Goal: Transaction & Acquisition: Purchase product/service

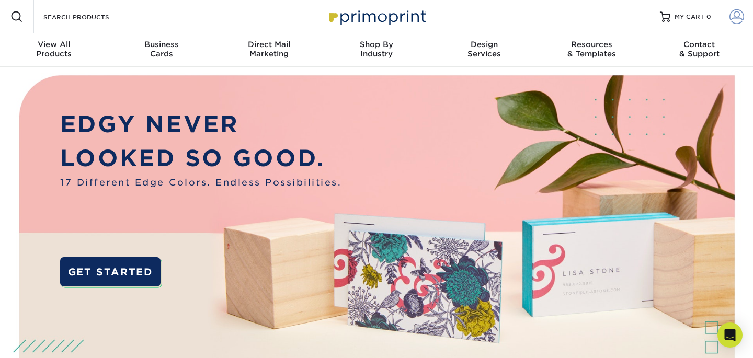
click at [740, 17] on span at bounding box center [737, 16] width 15 height 15
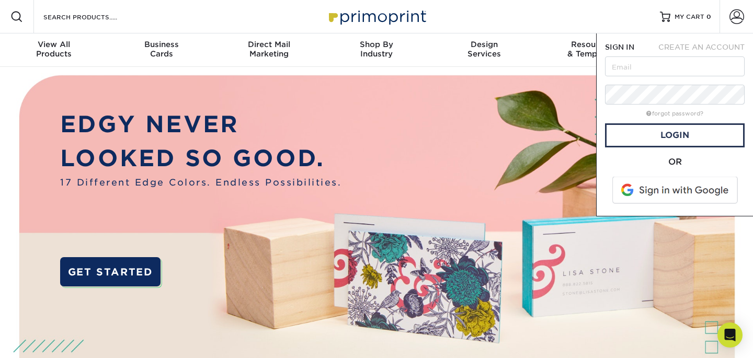
click at [700, 46] on span "CREATE AN ACCOUNT" at bounding box center [702, 47] width 86 height 8
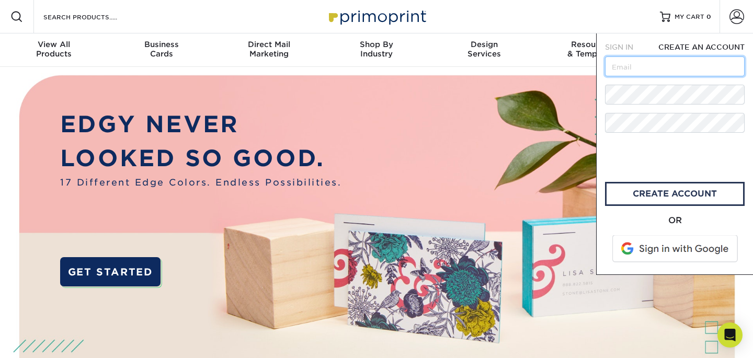
click at [687, 58] on input "text" at bounding box center [675, 67] width 140 height 20
type input "jwerve@optimumimmo.ca"
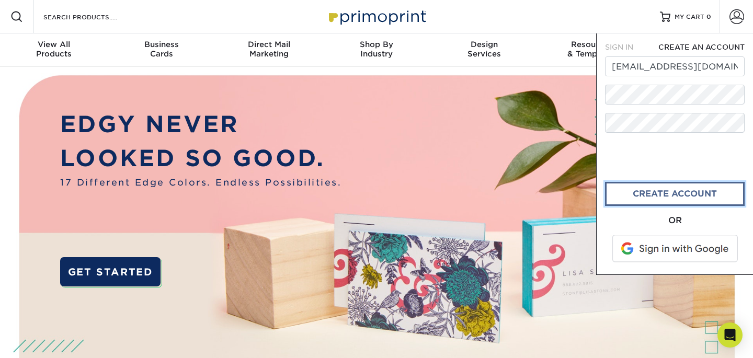
click at [641, 189] on link "create account" at bounding box center [675, 194] width 140 height 24
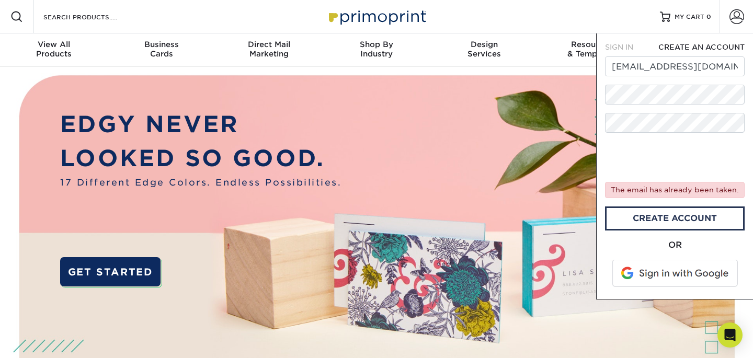
click at [630, 51] on span "SIGN IN" at bounding box center [619, 47] width 28 height 8
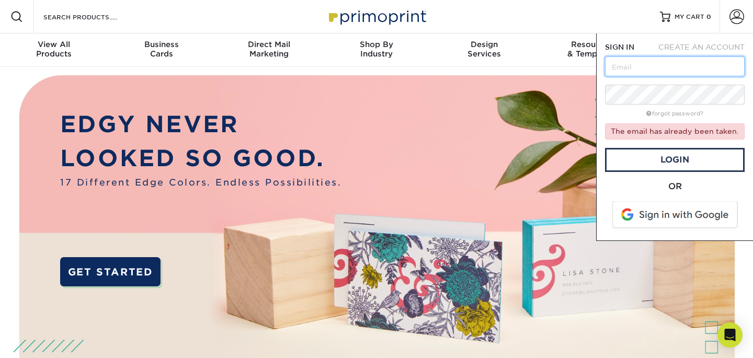
click at [653, 69] on input "text" at bounding box center [675, 67] width 140 height 20
type input "jwerve@optimumimmo.ca"
click at [693, 154] on link "Login" at bounding box center [675, 160] width 140 height 24
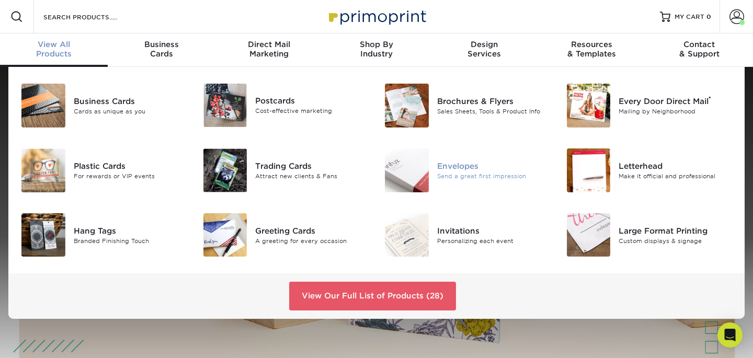
click at [456, 171] on div "Envelopes" at bounding box center [494, 166] width 114 height 12
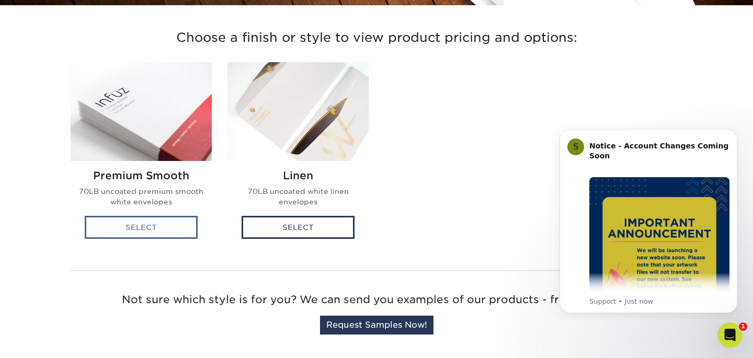
click at [155, 227] on div "Select" at bounding box center [141, 227] width 113 height 23
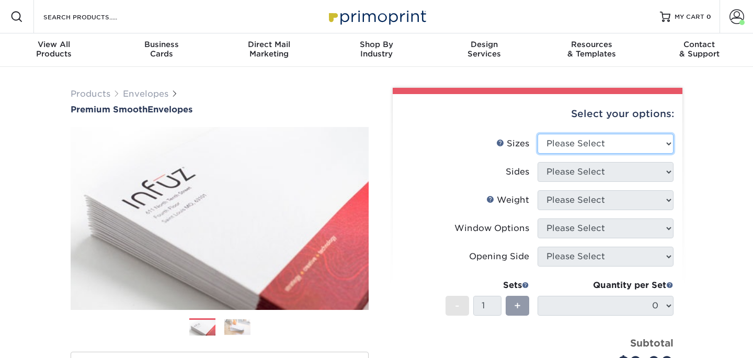
click at [592, 141] on select "Please Select 8.875" x 3.875" 4.125" x 9.5" 5.25" x 7.25" 9" x 12"" at bounding box center [606, 144] width 136 height 20
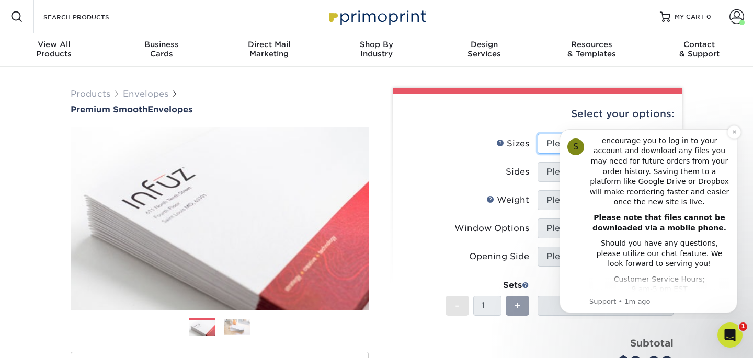
scroll to position [266, 0]
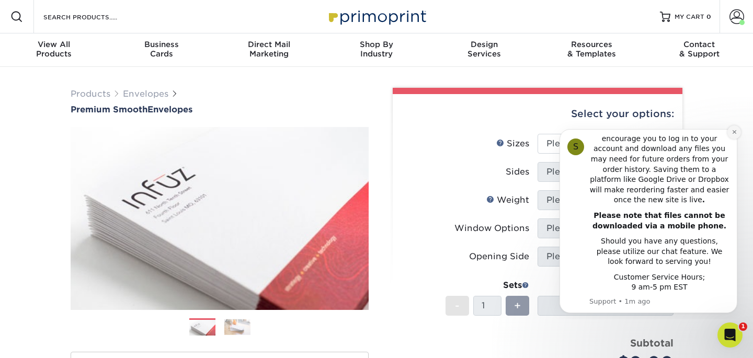
click at [729, 133] on button "Dismiss notification" at bounding box center [735, 133] width 14 height 14
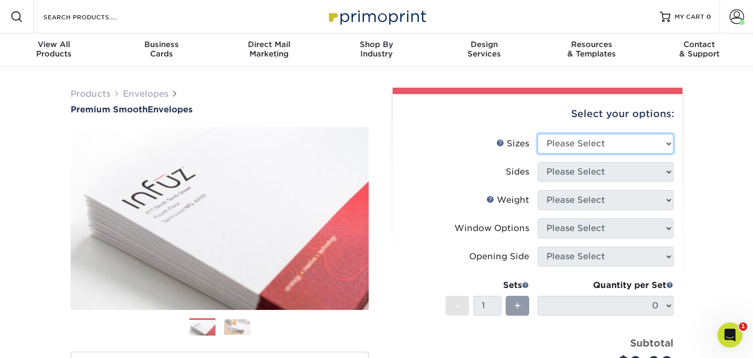
click at [645, 141] on select "Please Select 8.875" x 3.875" 4.125" x 9.5" 5.25" x 7.25" 9" x 12"" at bounding box center [606, 144] width 136 height 20
select select "4.12x9.50"
click at [538, 134] on select "Please Select 8.875" x 3.875" 4.125" x 9.5" 5.25" x 7.25" 9" x 12"" at bounding box center [606, 144] width 136 height 20
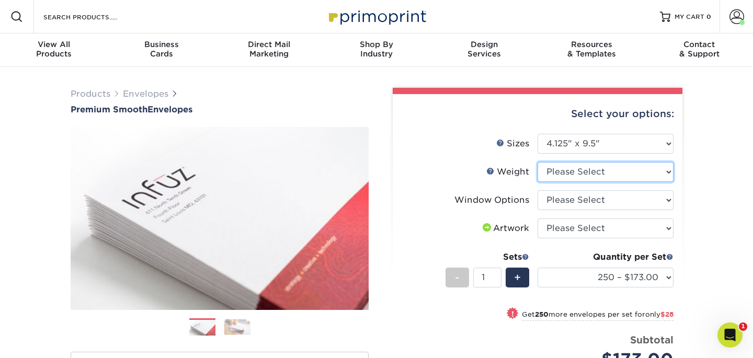
click at [619, 177] on select "Please Select 70LB" at bounding box center [606, 172] width 136 height 20
select select "70LB"
click at [538, 162] on select "Please Select 70LB" at bounding box center [606, 172] width 136 height 20
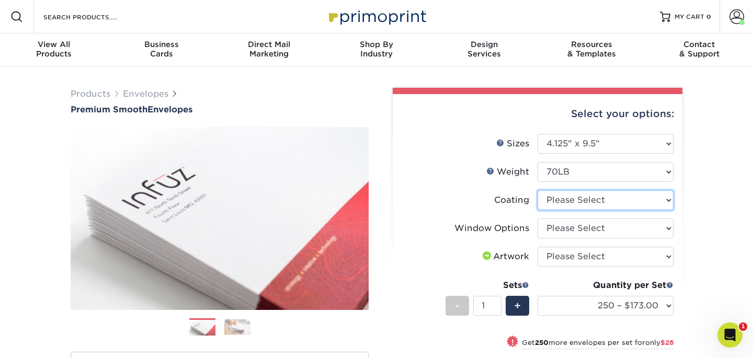
click at [590, 205] on select at bounding box center [606, 200] width 136 height 20
select select "3e7618de-abca-4bda-9f97-8b9129e913d8"
click at [538, 190] on select at bounding box center [606, 200] width 136 height 20
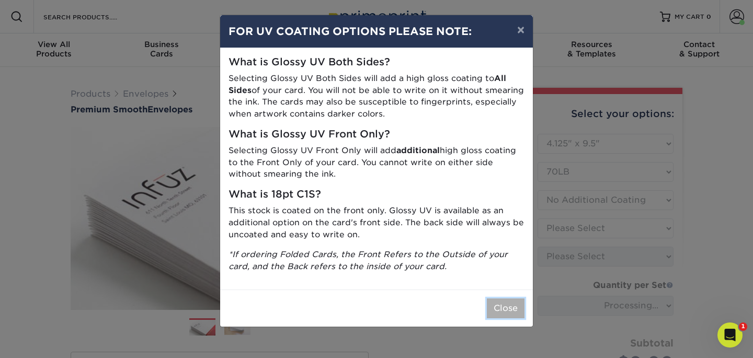
click at [509, 309] on button "Close" at bounding box center [506, 309] width 38 height 20
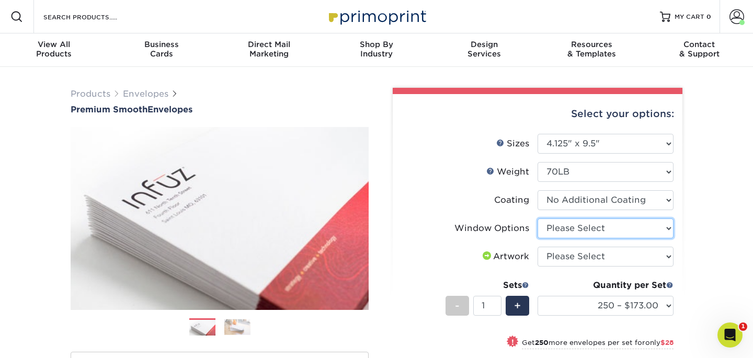
click at [601, 225] on select "Please Select No Window Window (Left Side)" at bounding box center [606, 229] width 136 height 20
select select "b86b10cc-c636-4afb-8a99-5a4de9e47610"
click at [538, 219] on select "Please Select No Window Window (Left Side)" at bounding box center [606, 229] width 136 height 20
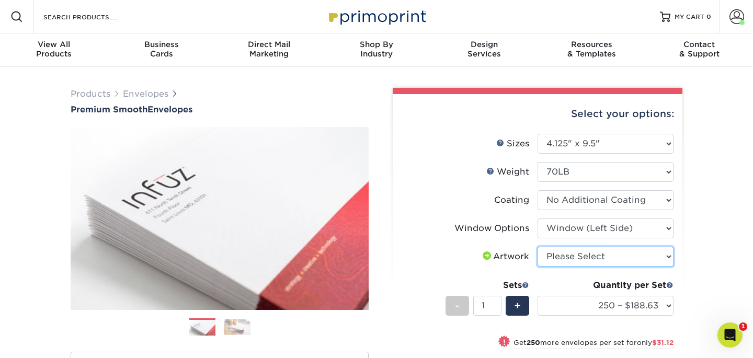
click at [633, 262] on select "Please Select I will upload files I need a design - $50" at bounding box center [606, 257] width 136 height 20
select select "upload"
click at [538, 247] on select "Please Select I will upload files I need a design - $50" at bounding box center [606, 257] width 136 height 20
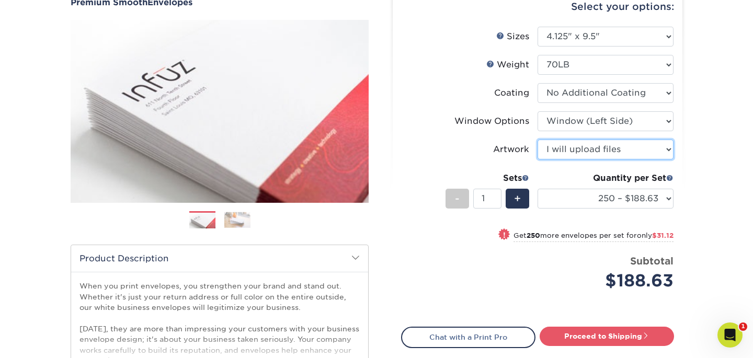
scroll to position [110, 0]
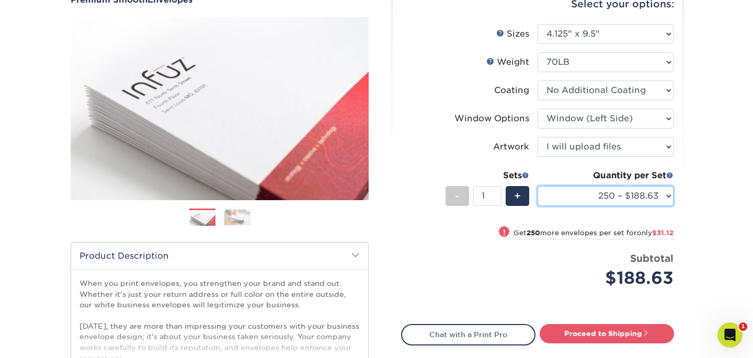
click at [652, 196] on select "250 – $188.63 500 – $219.75 1000 – $276.00 2500 – $431.75 5000 – $641.00 10000 …" at bounding box center [606, 196] width 136 height 20
select select "1000 – $276.00"
click at [538, 186] on select "250 – $188.63 500 – $219.75 1000 – $276.00 2500 – $431.75 5000 – $641.00 10000 …" at bounding box center [606, 196] width 136 height 20
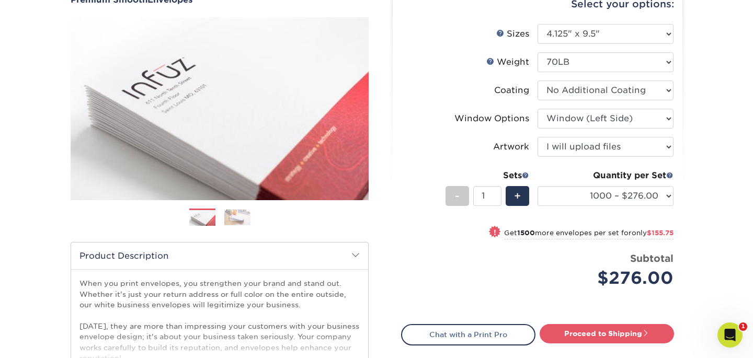
click at [706, 198] on div "Products Envelopes Premium Smooth Envelopes Previous Next / /" at bounding box center [376, 236] width 753 height 559
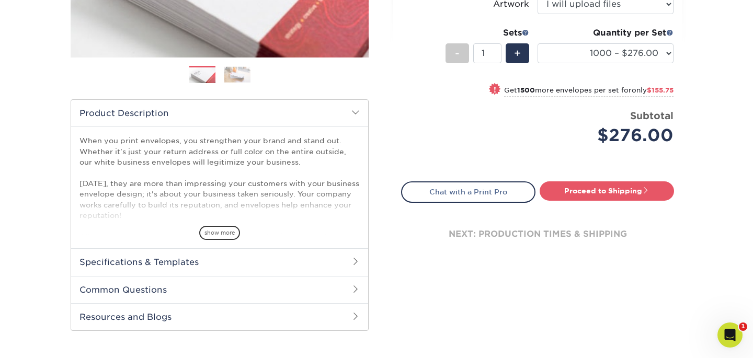
scroll to position [251, 0]
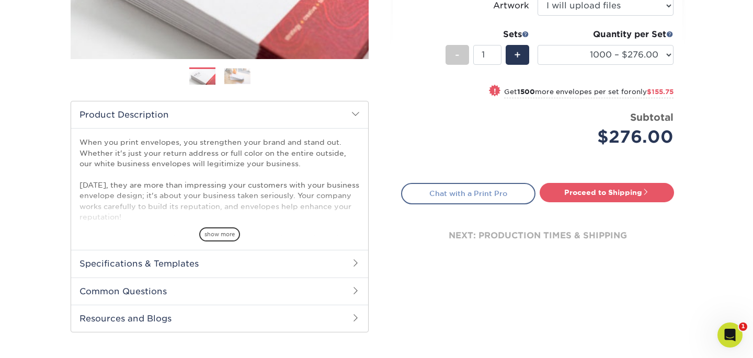
click at [514, 194] on link "Chat with a Print Pro" at bounding box center [468, 193] width 134 height 21
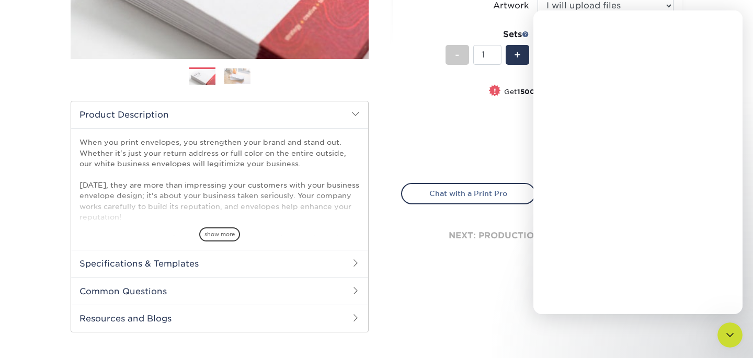
scroll to position [0, 0]
click at [590, 275] on textarea "Message…" at bounding box center [638, 276] width 191 height 18
type textarea "Hi, I'd"
click at [502, 126] on div "Price per set $276.00" at bounding box center [470, 130] width 136 height 40
click at [726, 28] on div "Close" at bounding box center [726, 24] width 19 height 19
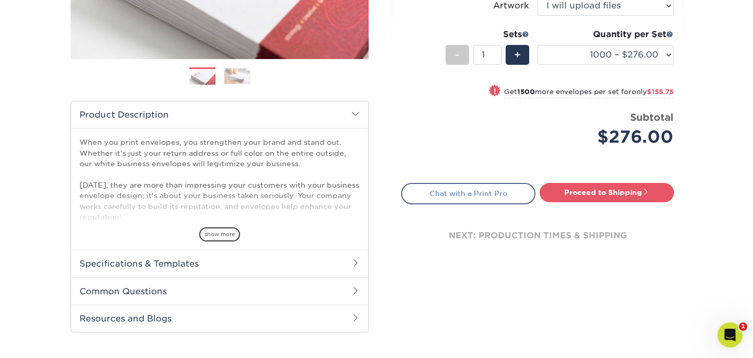
click at [498, 193] on link "Chat with a Print Pro" at bounding box center [468, 193] width 134 height 21
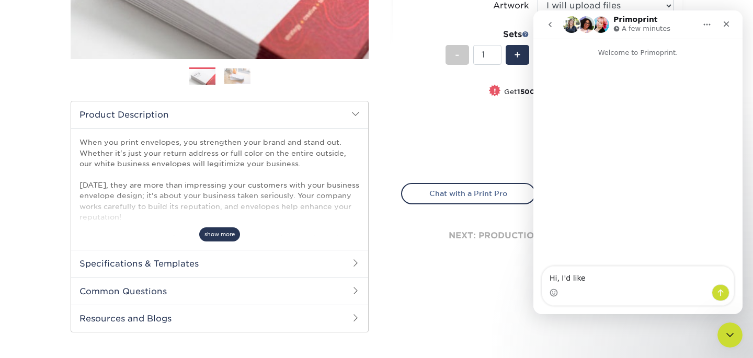
type textarea "Hi, I'd like"
click at [235, 234] on span "show more" at bounding box center [219, 235] width 41 height 14
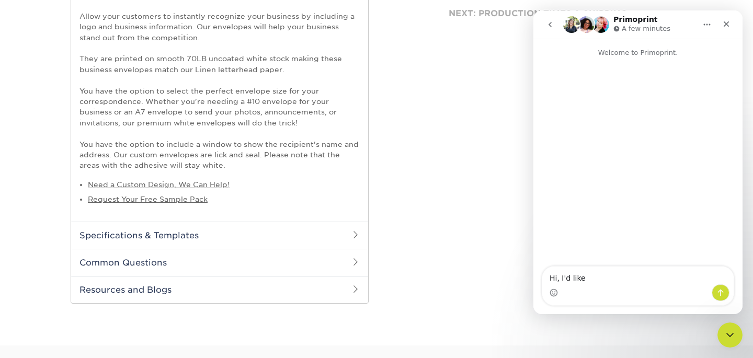
scroll to position [478, 0]
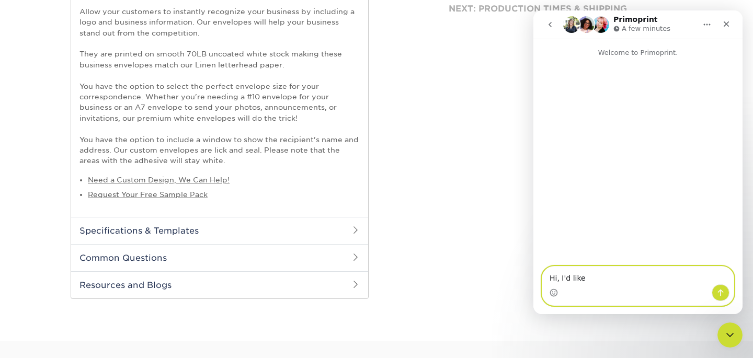
click at [610, 279] on textarea "Hi, I'd like" at bounding box center [638, 276] width 191 height 18
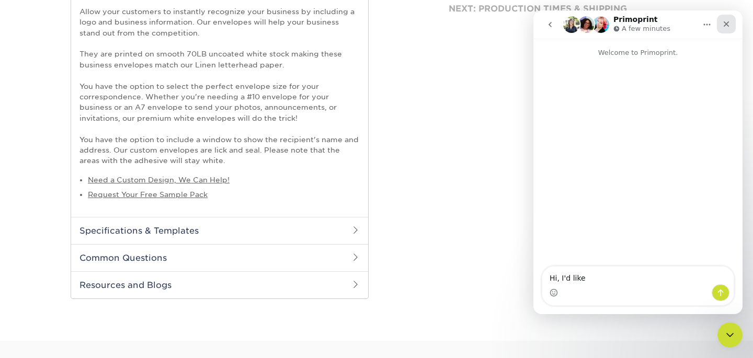
click at [726, 24] on icon "Close" at bounding box center [727, 24] width 6 height 6
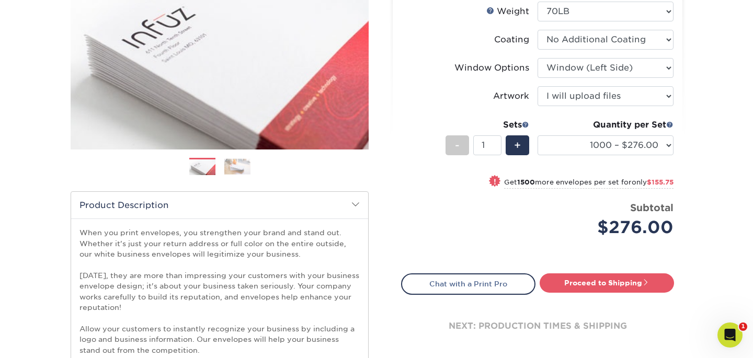
scroll to position [168, 0]
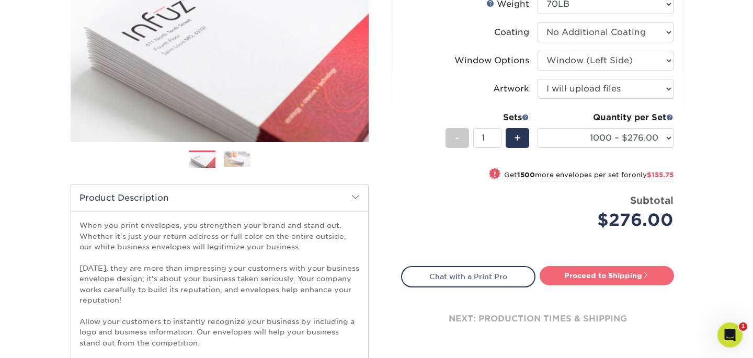
click at [633, 277] on link "Proceed to Shipping" at bounding box center [607, 275] width 134 height 19
type input "Set 1"
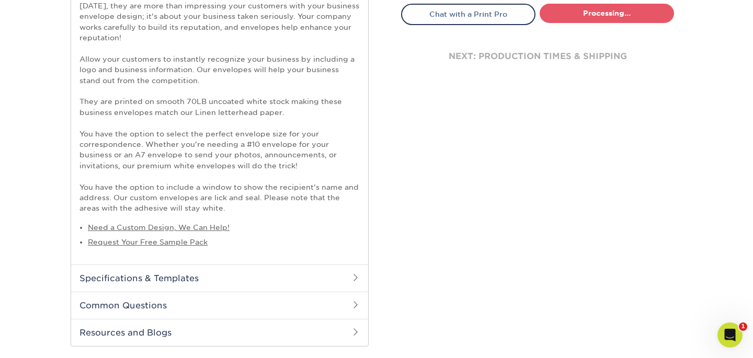
select select "5ff611ab-e7b4-4983-b34f-0023fb6ed2dc"
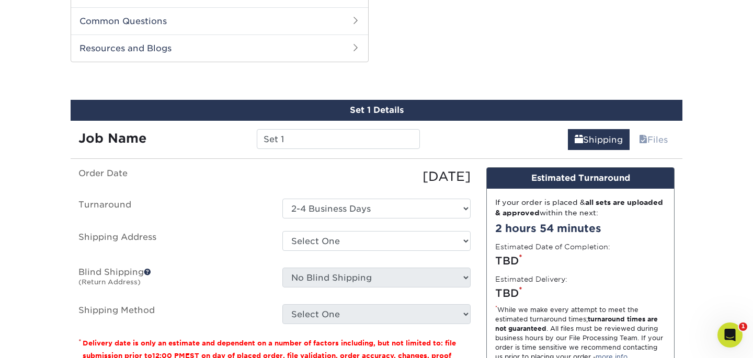
scroll to position [726, 0]
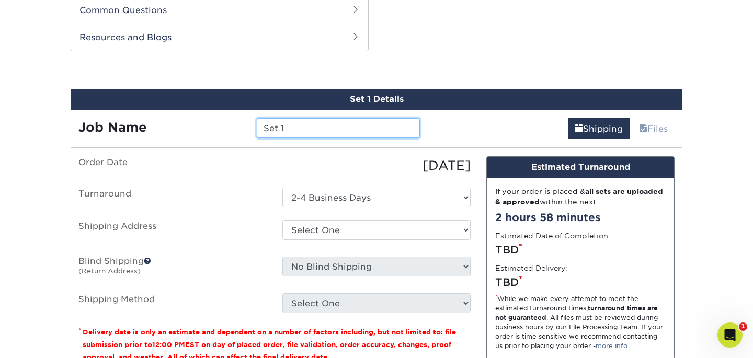
drag, startPoint x: 330, startPoint y: 123, endPoint x: 231, endPoint y: 123, distance: 98.4
click at [231, 123] on div "Job Name Set 1" at bounding box center [249, 128] width 357 height 20
type input "Test"
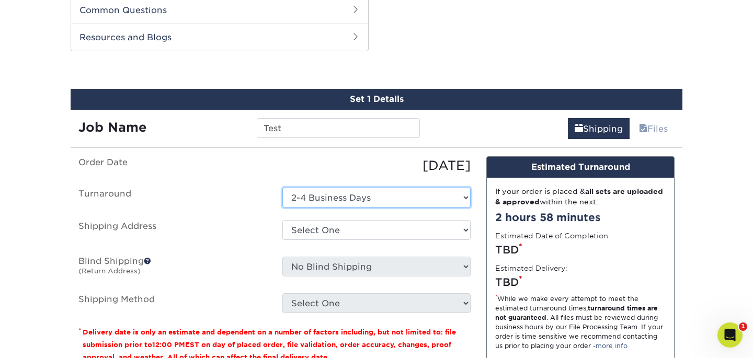
click at [409, 196] on select "Select One 2-4 Business Days" at bounding box center [377, 198] width 188 height 20
click at [283, 188] on select "Select One 2-4 Business Days" at bounding box center [377, 198] width 188 height 20
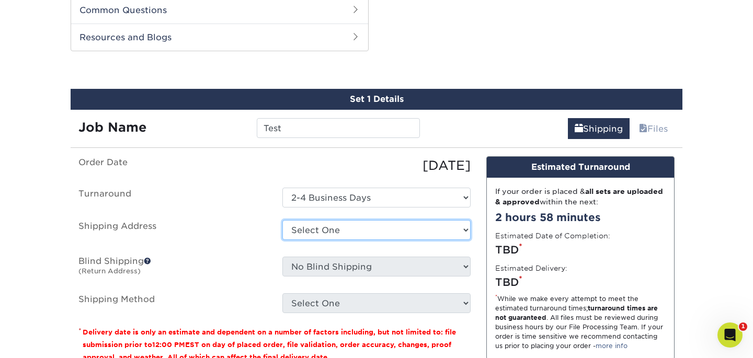
click at [393, 230] on select "Select One + Add New Address" at bounding box center [377, 230] width 188 height 20
select select "newaddress"
click at [283, 220] on select "Select One + Add New Address" at bounding box center [377, 230] width 188 height 20
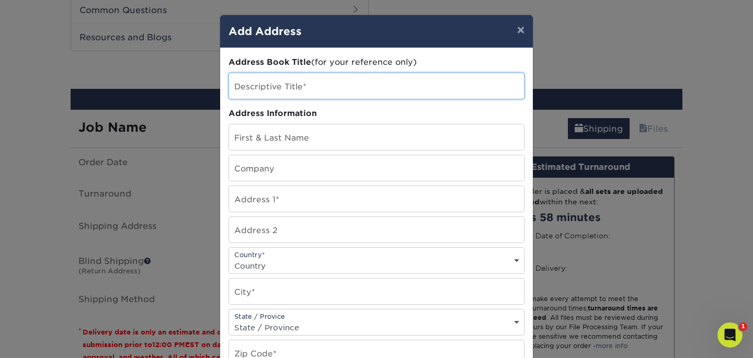
click at [336, 88] on input "text" at bounding box center [376, 86] width 295 height 26
type input "Office"
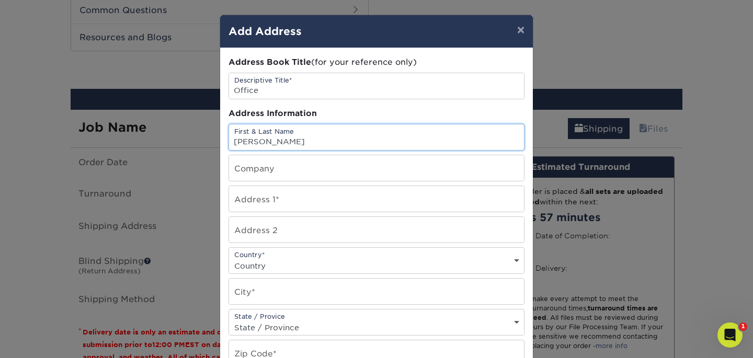
type input "Jeremy Werve"
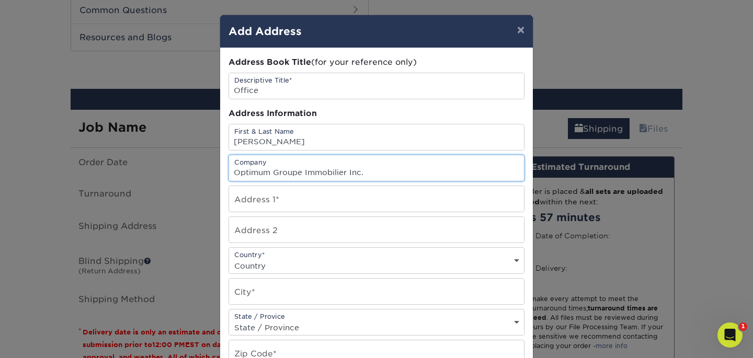
type input "Optimum Groupe Immobilier Inc."
click at [262, 202] on input "text" at bounding box center [376, 199] width 295 height 26
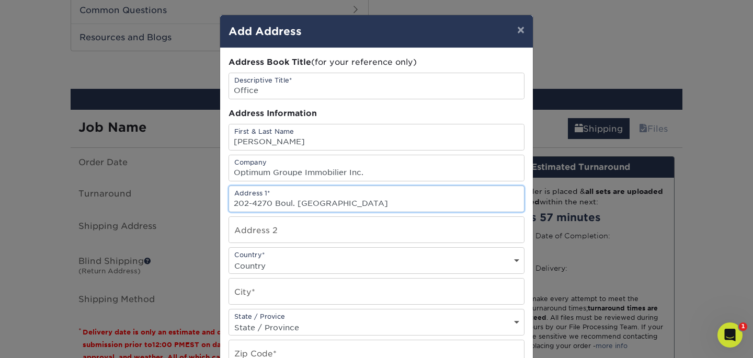
type input "202-4270 Boul. St-Laurent"
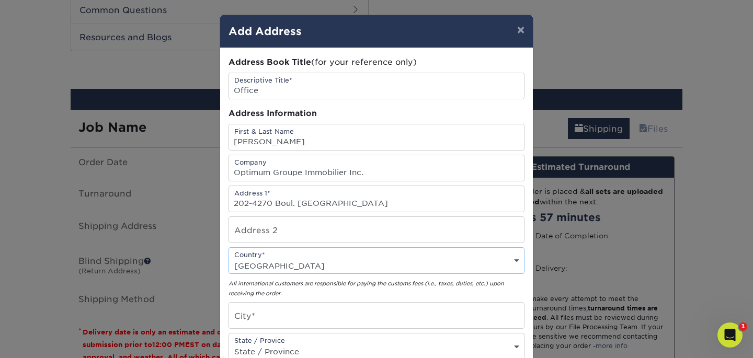
click at [321, 258] on select "Country United States Canada ----------------------------- Afghanistan Albania …" at bounding box center [376, 265] width 295 height 15
select select "CA"
click at [229, 258] on select "Country United States Canada ----------------------------- Afghanistan Albania …" at bounding box center [376, 265] width 295 height 15
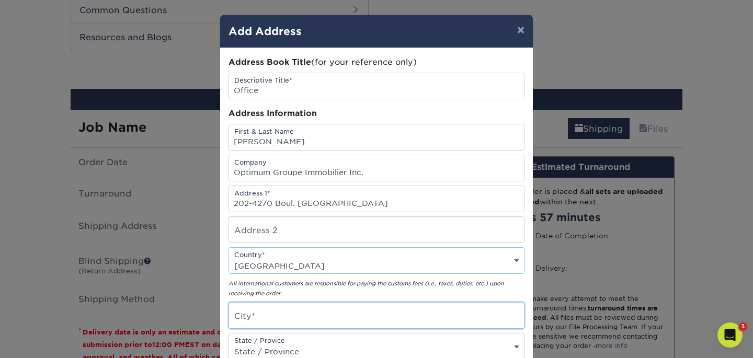
click at [314, 324] on input "text" at bounding box center [376, 316] width 295 height 26
type input "Montreal"
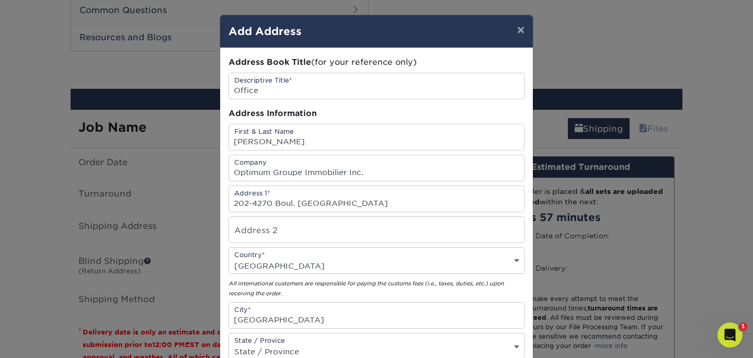
click at [343, 339] on div "State / Provice State / Province Alabama Alaska Arizona Arkansas California Col…" at bounding box center [377, 346] width 296 height 27
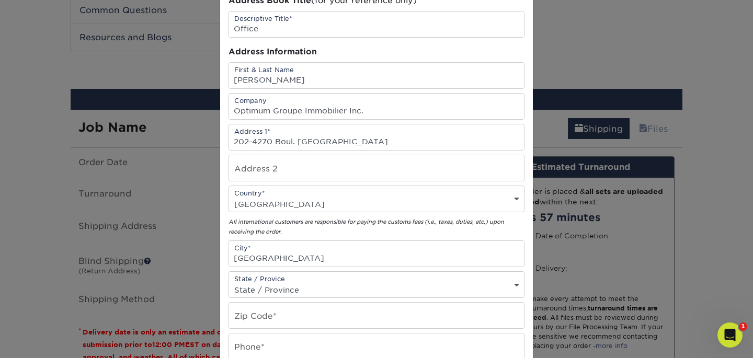
scroll to position [72, 0]
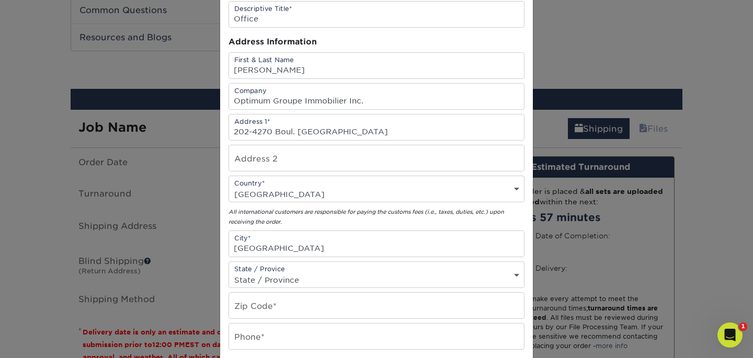
click at [315, 287] on select "State / Province Alabama Alaska Arizona Arkansas California Colorado Connecticu…" at bounding box center [376, 280] width 295 height 15
select select "QC"
click at [229, 273] on select "State / Province Alabama Alaska Arizona Arkansas California Colorado Connecticu…" at bounding box center [376, 280] width 295 height 15
click at [300, 311] on input "text" at bounding box center [376, 306] width 295 height 26
type input "H2W 1Z3"
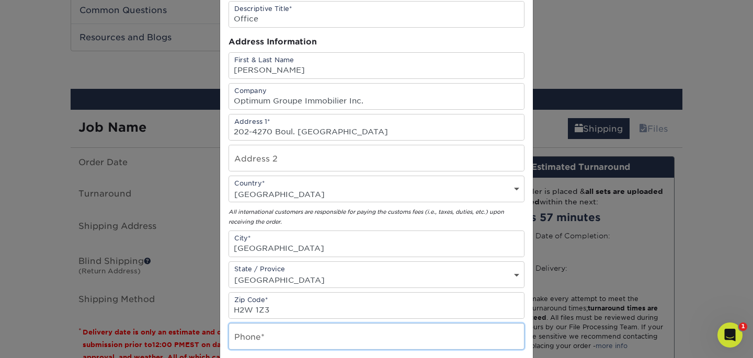
click at [289, 344] on input "text" at bounding box center [376, 337] width 295 height 26
type input "5145722480"
click at [356, 210] on em "All international customers are responsible for paying the customs fees (i.e., …" at bounding box center [367, 217] width 276 height 16
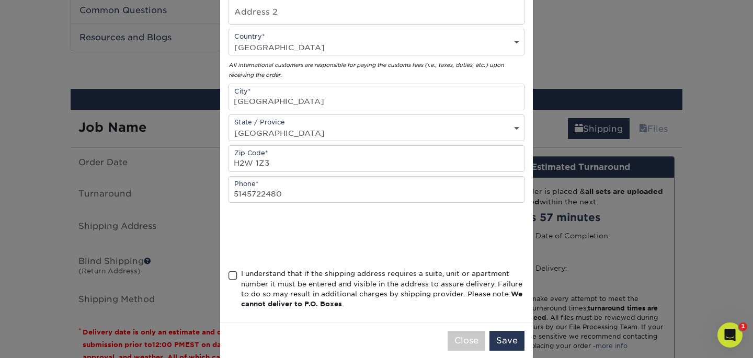
scroll to position [222, 0]
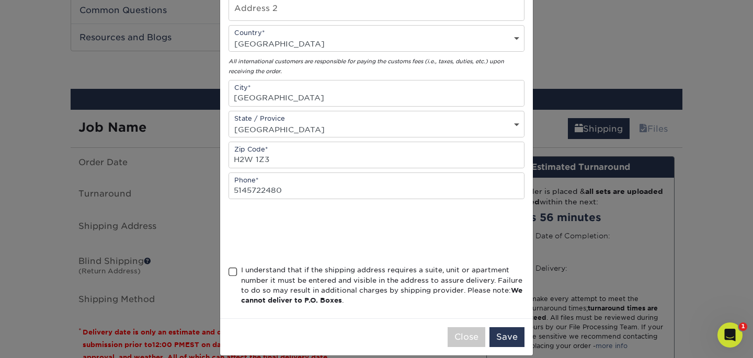
click at [230, 272] on span at bounding box center [233, 272] width 9 height 10
click at [0, 0] on input "I understand that if the shipping address requires a suite, unit or apartment n…" at bounding box center [0, 0] width 0 height 0
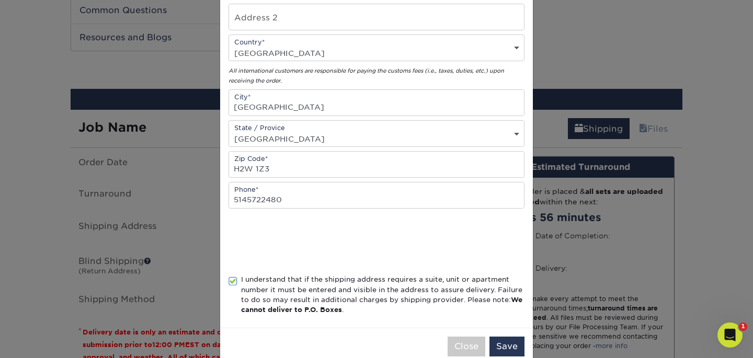
scroll to position [235, 0]
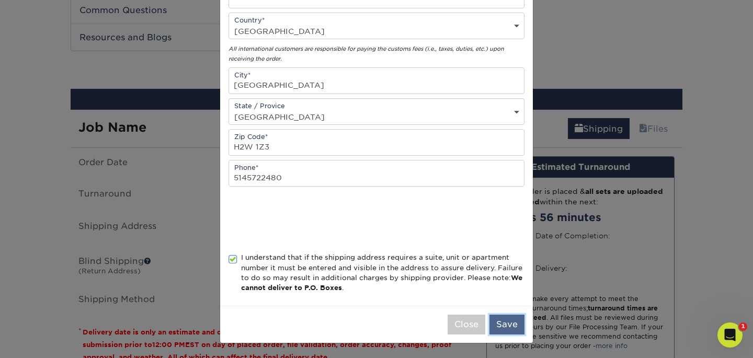
click at [513, 325] on button "Save" at bounding box center [507, 325] width 35 height 20
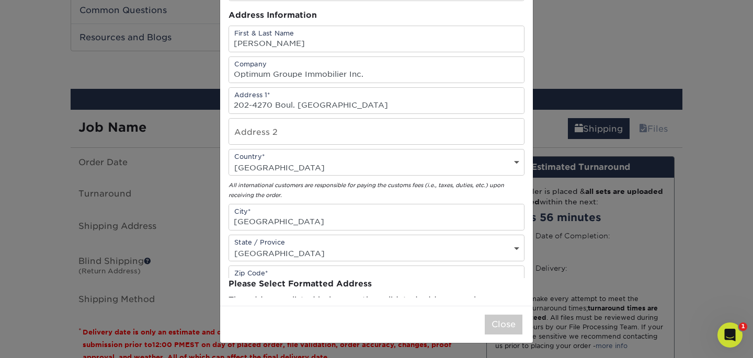
scroll to position [0, 0]
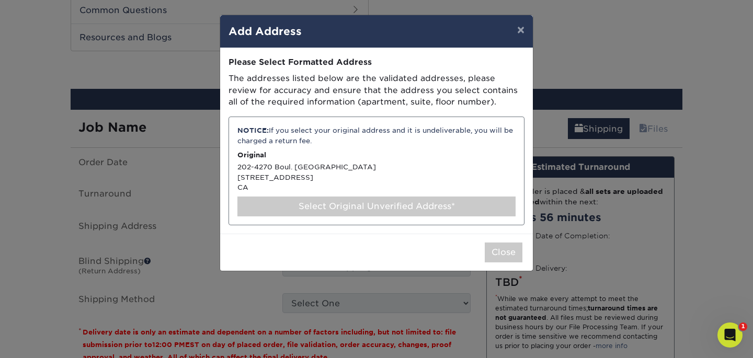
click at [370, 134] on div "NOTICE: If you select your original address and it is undeliverable, you will b…" at bounding box center [377, 136] width 278 height 20
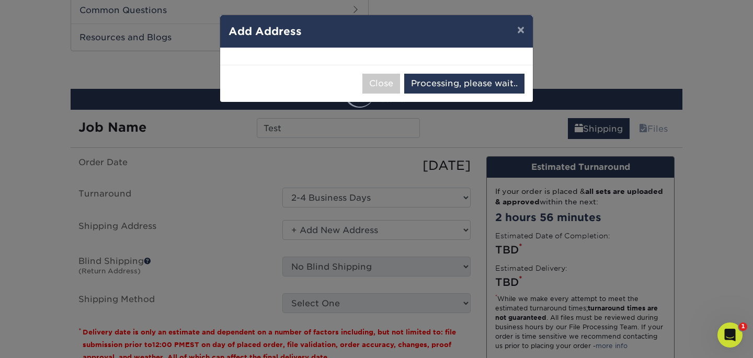
select select "286143"
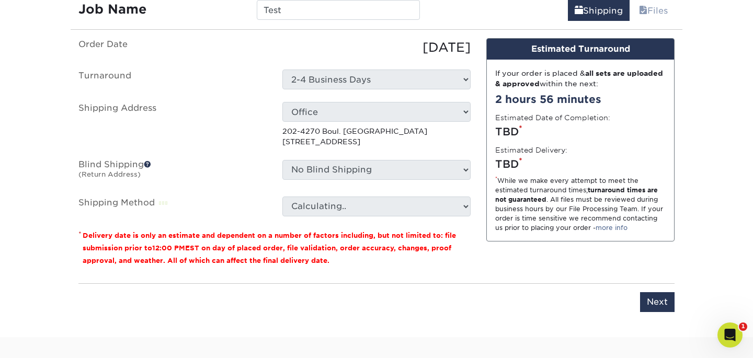
scroll to position [839, 0]
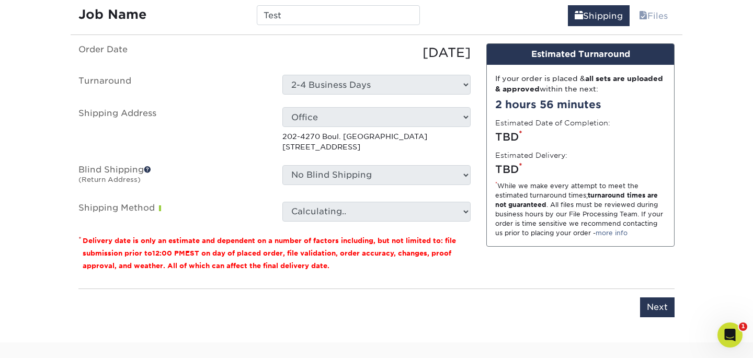
click at [150, 169] on span at bounding box center [147, 169] width 7 height 7
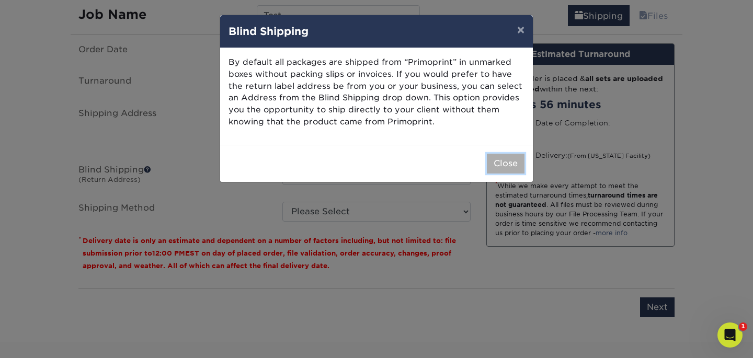
click at [506, 163] on button "Close" at bounding box center [506, 164] width 38 height 20
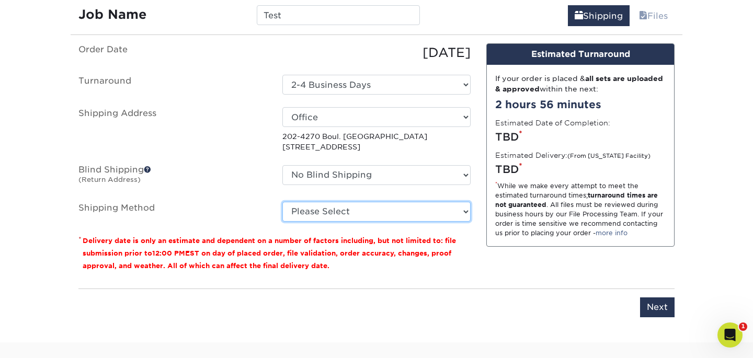
click at [428, 218] on select "Please Select Standard (+$63.24) Worldwide Expedited (+$84.30) Worldwide Expres…" at bounding box center [377, 212] width 188 height 20
select select "11"
click at [283, 202] on select "Please Select Standard (+$63.24) Worldwide Expedited (+$84.30) Worldwide Expres…" at bounding box center [377, 212] width 188 height 20
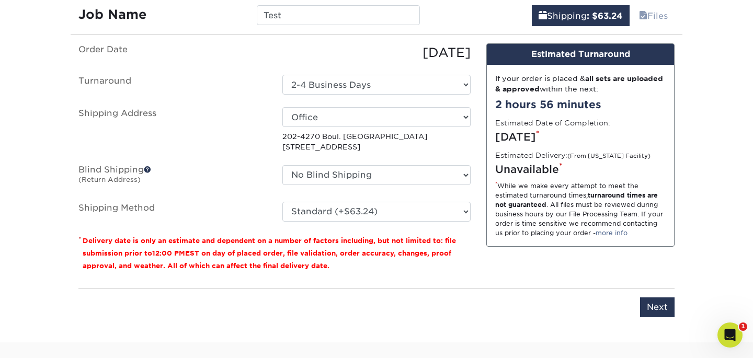
click at [422, 257] on small "Delivery date is only an estimate and dependent on a number of factors includin…" at bounding box center [270, 253] width 374 height 33
click at [460, 179] on select "No Blind Shipping + Add New Address" at bounding box center [377, 175] width 188 height 20
click at [146, 170] on span at bounding box center [147, 169] width 7 height 7
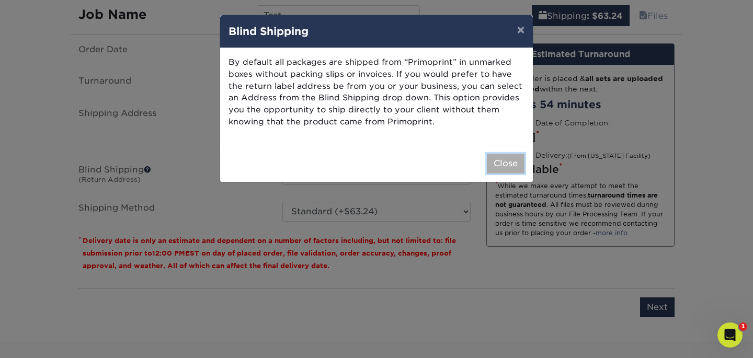
click at [510, 164] on button "Close" at bounding box center [506, 164] width 38 height 20
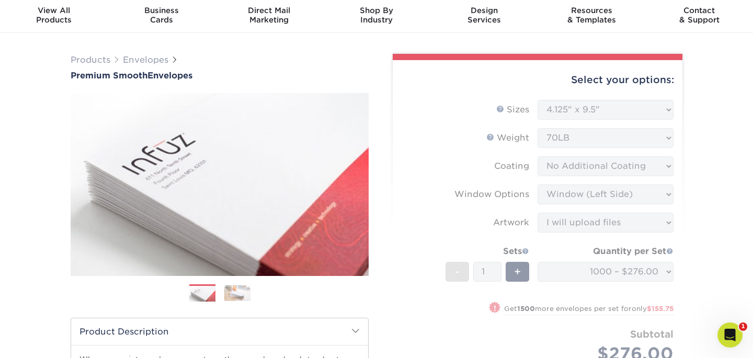
scroll to position [0, 0]
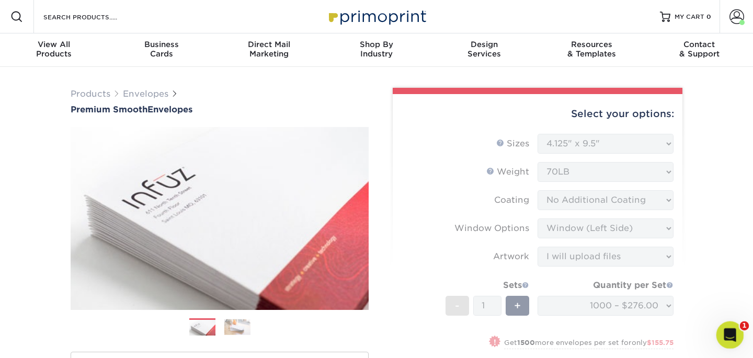
click at [725, 331] on icon "Open Intercom Messenger" at bounding box center [728, 333] width 17 height 17
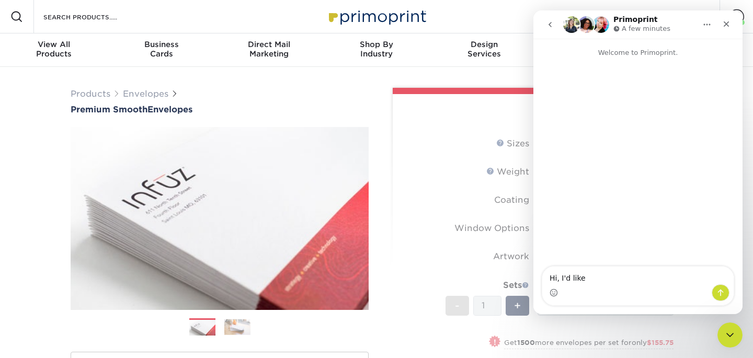
click at [434, 124] on div "Select your options:" at bounding box center [537, 114] width 273 height 40
click at [551, 22] on icon "go back" at bounding box center [550, 24] width 3 height 5
click at [552, 19] on button "go back" at bounding box center [550, 25] width 20 height 20
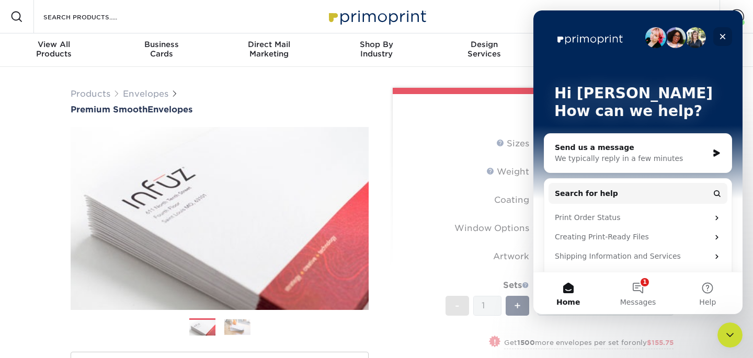
click at [726, 40] on icon "Close" at bounding box center [723, 36] width 8 height 8
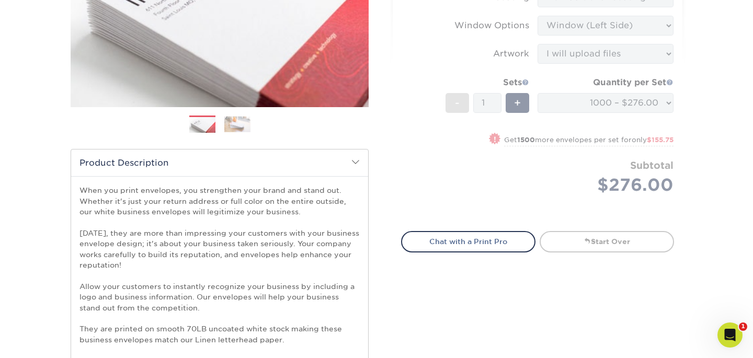
scroll to position [321, 0]
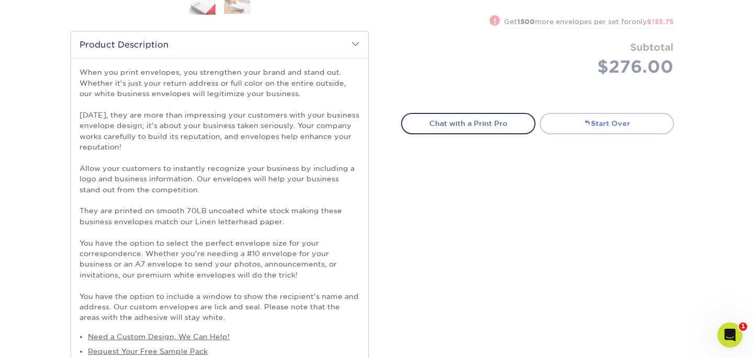
click at [600, 129] on link "Start Over" at bounding box center [607, 123] width 134 height 21
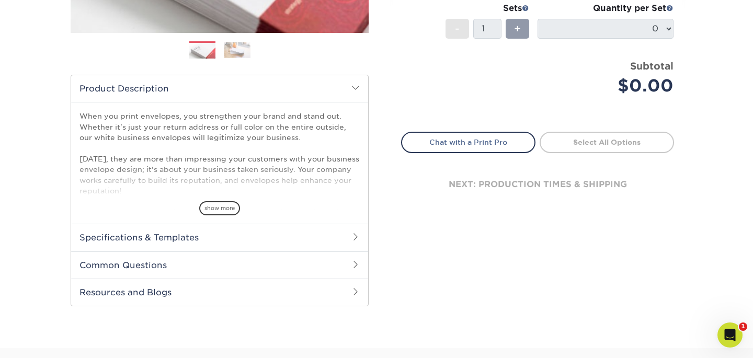
scroll to position [276, 0]
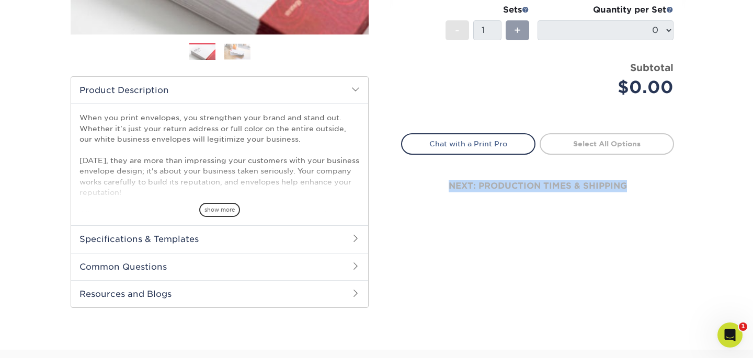
drag, startPoint x: 630, startPoint y: 186, endPoint x: 411, endPoint y: 178, distance: 219.9
click at [411, 178] on div "next: production times & shipping" at bounding box center [537, 186] width 273 height 63
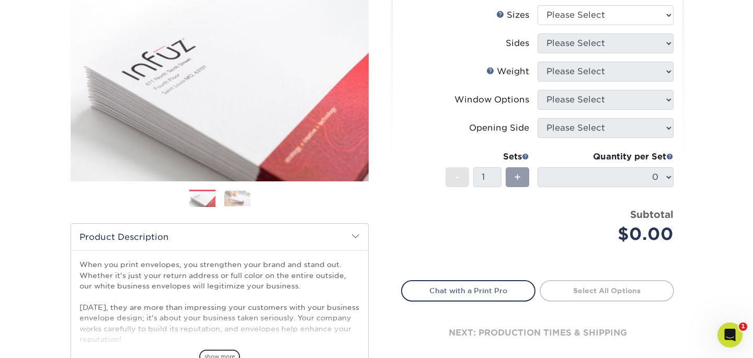
scroll to position [0, 0]
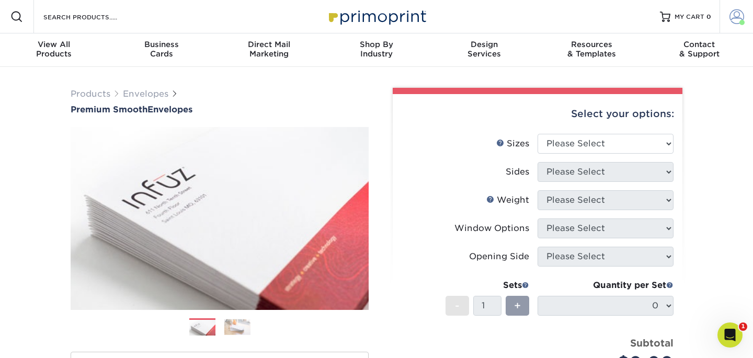
click at [734, 16] on span at bounding box center [737, 16] width 15 height 15
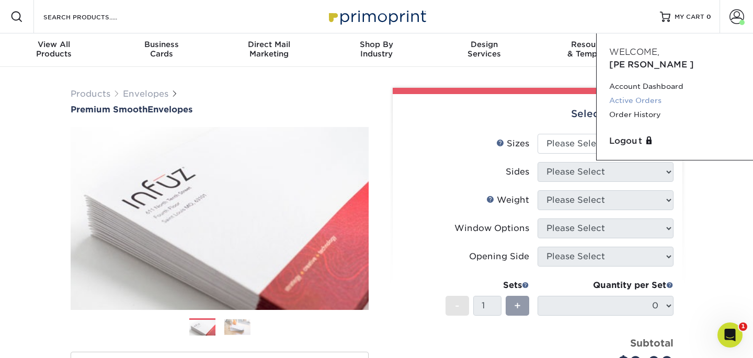
click at [645, 94] on link "Active Orders" at bounding box center [675, 101] width 131 height 14
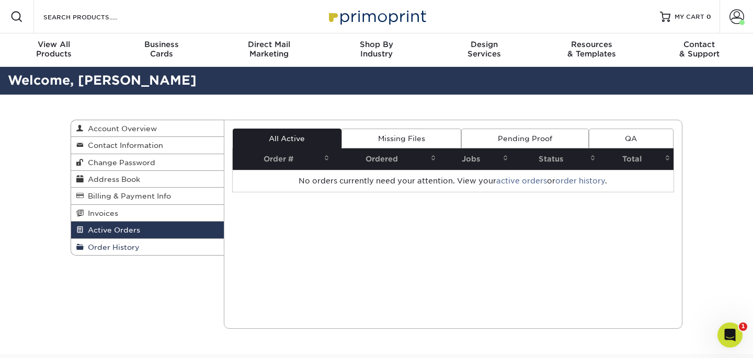
click at [128, 248] on span "Order History" at bounding box center [112, 247] width 56 height 8
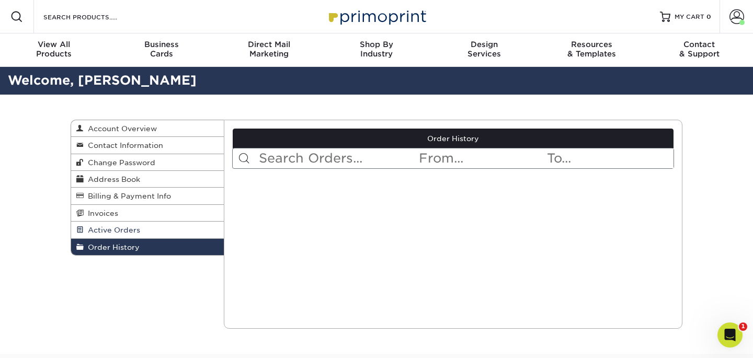
click at [163, 233] on link "Active Orders" at bounding box center [147, 230] width 153 height 17
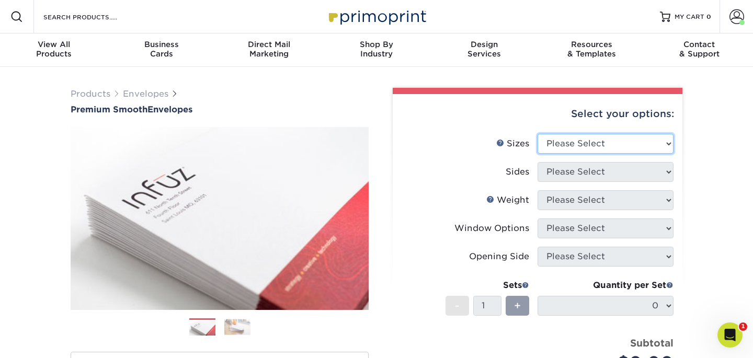
click at [614, 143] on select "Please Select 8.875" x 3.875" 4.125" x 9.5" 5.25" x 7.25" 9" x 12"" at bounding box center [606, 144] width 136 height 20
select select "4.12x9.50"
click at [538, 134] on select "Please Select 8.875" x 3.875" 4.125" x 9.5" 5.25" x 7.25" 9" x 12"" at bounding box center [606, 144] width 136 height 20
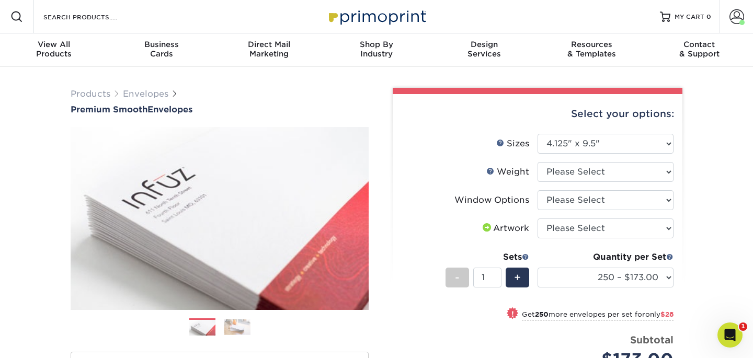
click at [592, 182] on li "Weight Help Weight Please Select 70LB" at bounding box center [538, 176] width 272 height 28
click at [588, 174] on select "Please Select 70LB" at bounding box center [606, 172] width 136 height 20
select select "70LB"
click at [538, 162] on select "Please Select 70LB" at bounding box center [606, 172] width 136 height 20
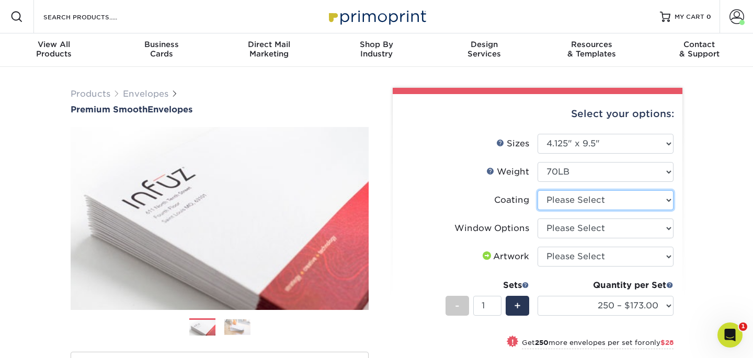
click at [623, 206] on select at bounding box center [606, 200] width 136 height 20
click at [538, 190] on select at bounding box center [606, 200] width 136 height 20
click at [616, 202] on select at bounding box center [606, 200] width 136 height 20
select select "3e7618de-abca-4bda-9f97-8b9129e913d8"
click at [538, 190] on select at bounding box center [606, 200] width 136 height 20
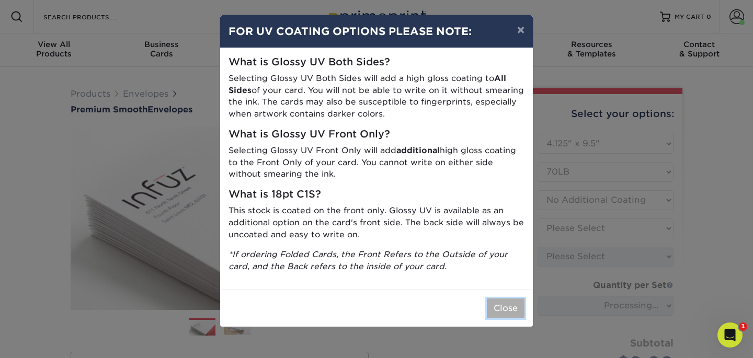
click at [505, 310] on button "Close" at bounding box center [506, 309] width 38 height 20
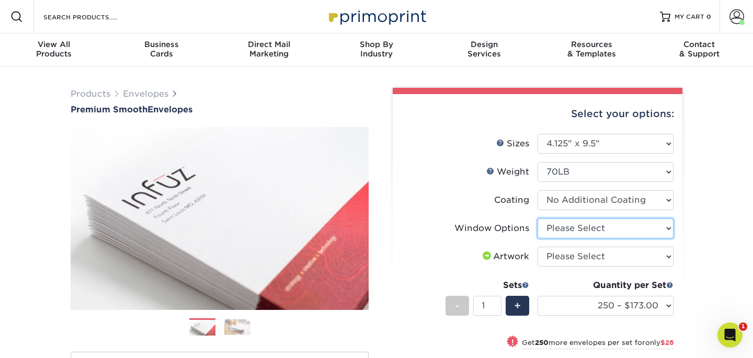
click at [619, 231] on select "Please Select No Window Window (Left Side)" at bounding box center [606, 229] width 136 height 20
select select "b86b10cc-c636-4afb-8a99-5a4de9e47610"
click at [538, 219] on select "Please Select No Window Window (Left Side)" at bounding box center [606, 229] width 136 height 20
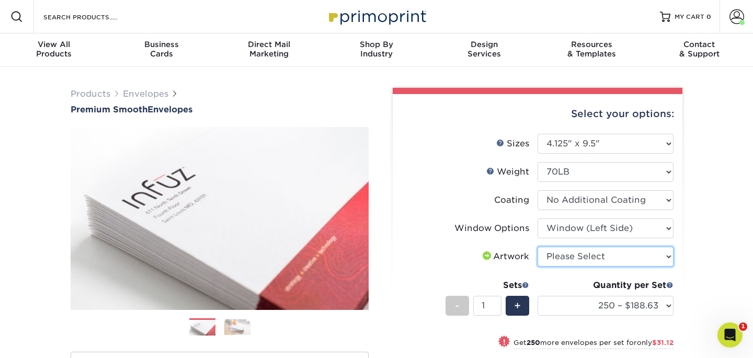
click at [610, 257] on select "Please Select I will upload files I need a design - $50" at bounding box center [606, 257] width 136 height 20
select select "upload"
click at [538, 247] on select "Please Select I will upload files I need a design - $50" at bounding box center [606, 257] width 136 height 20
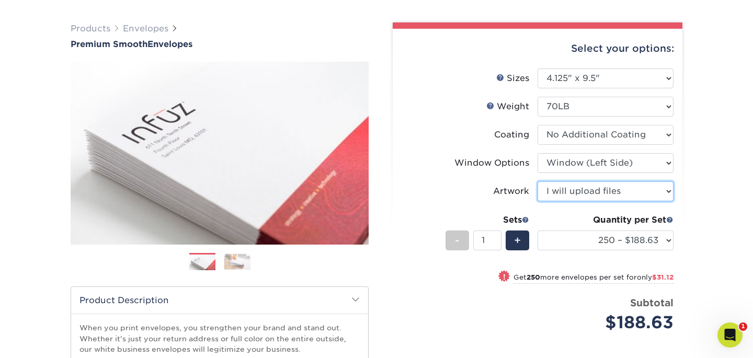
scroll to position [66, 0]
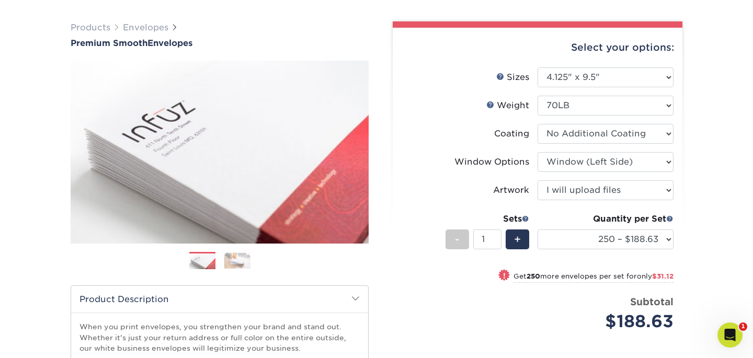
click at [622, 227] on div "Quantity per Set 250 – $188.63 500 – $219.75 1000 – $276.00 2500 – $431.75 5000…" at bounding box center [606, 237] width 136 height 49
click at [617, 235] on select "250 – $188.63 500 – $219.75 1000 – $276.00 2500 – $431.75 5000 – $641.00 10000 …" at bounding box center [606, 240] width 136 height 20
select select "1000 – $276.00"
click at [538, 230] on select "250 – $188.63 500 – $219.75 1000 – $276.00 2500 – $431.75 5000 – $641.00 10000 …" at bounding box center [606, 240] width 136 height 20
click at [618, 234] on select "250 – $188.63 500 – $219.75 1000 – $276.00 2500 – $431.75 5000 – $641.00 10000 …" at bounding box center [606, 240] width 136 height 20
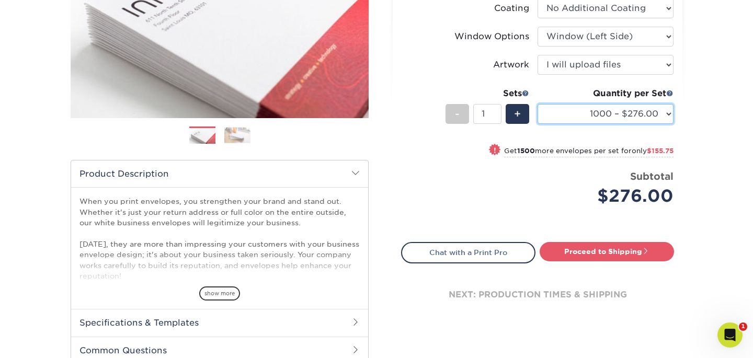
scroll to position [254, 0]
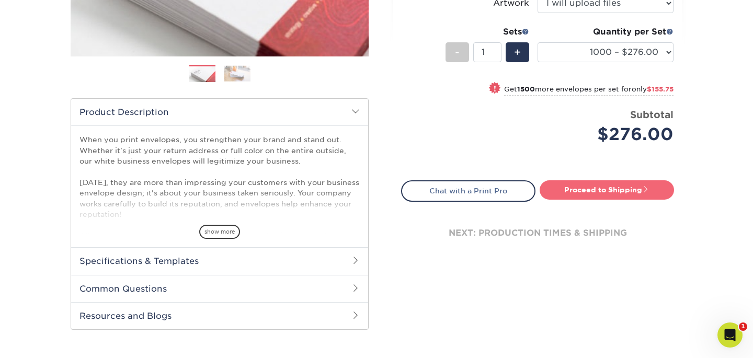
click at [619, 192] on link "Proceed to Shipping" at bounding box center [607, 190] width 134 height 19
type input "Set 1"
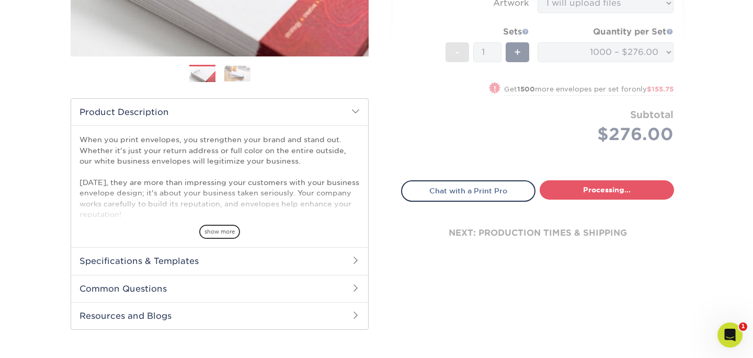
select select "5ff611ab-e7b4-4983-b34f-0023fb6ed2dc"
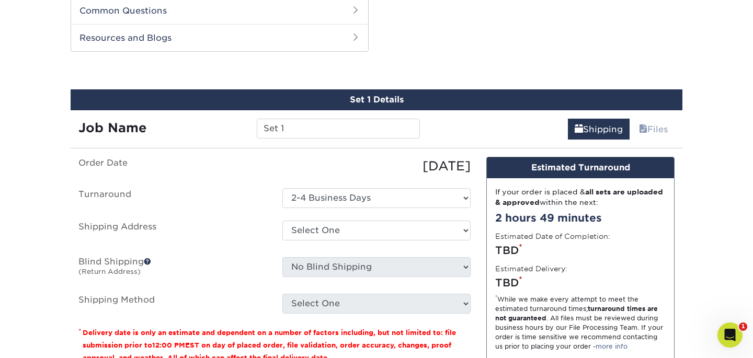
scroll to position [559, 0]
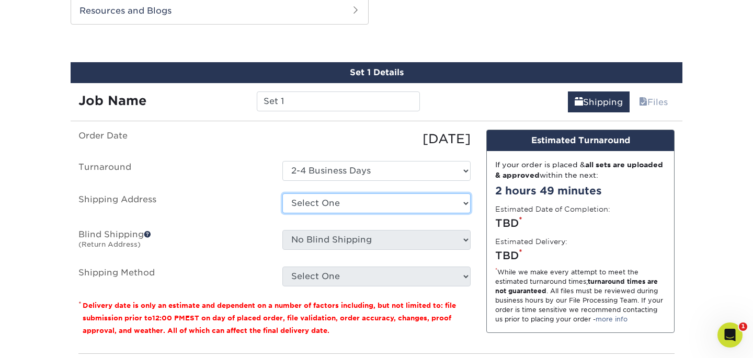
click at [433, 197] on select "Select One Office + Add New Address" at bounding box center [377, 204] width 188 height 20
select select "286143"
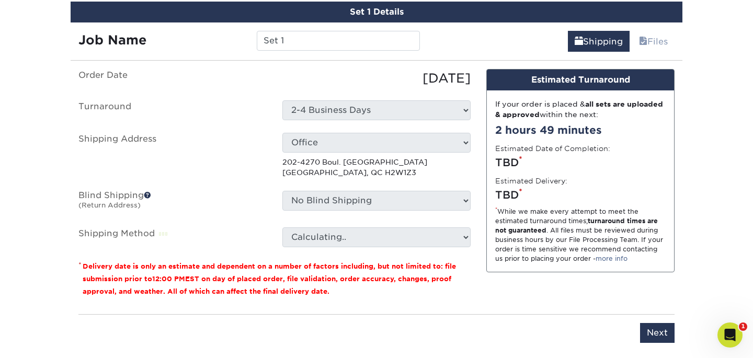
scroll to position [623, 0]
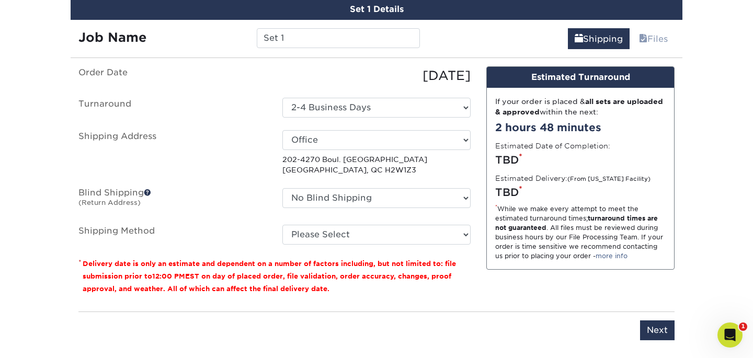
click at [416, 245] on fieldset "Order Date [DATE] [GEOGRAPHIC_DATA] Select One 2-4 Business Days Shipping Addre…" at bounding box center [274, 161] width 392 height 191
click at [412, 234] on select "Please Select Standard (+$63.24) Worldwide Expedited (+$84.30) Worldwide Expres…" at bounding box center [377, 235] width 188 height 20
select select "11"
click at [283, 225] on select "Please Select Standard (+$63.24) Worldwide Expedited (+$84.30) Worldwide Expres…" at bounding box center [377, 235] width 188 height 20
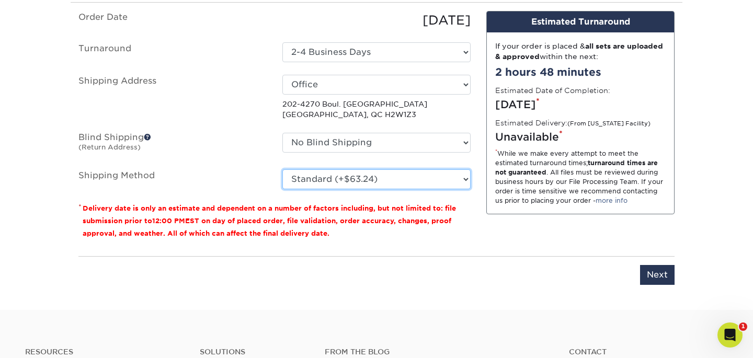
scroll to position [684, 0]
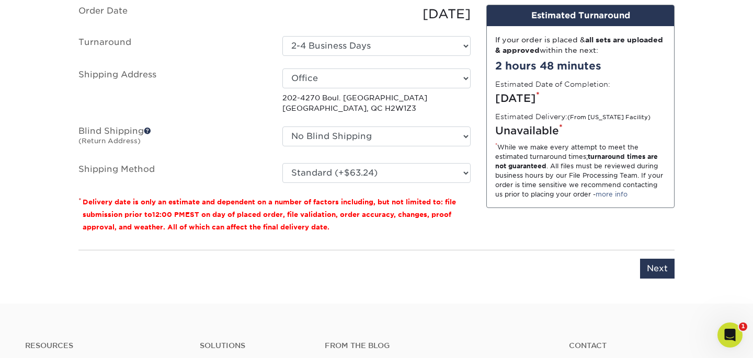
click at [605, 238] on div "Design Estimated Turnaround If your order is placed & all sets are uploaded & a…" at bounding box center [581, 123] width 204 height 237
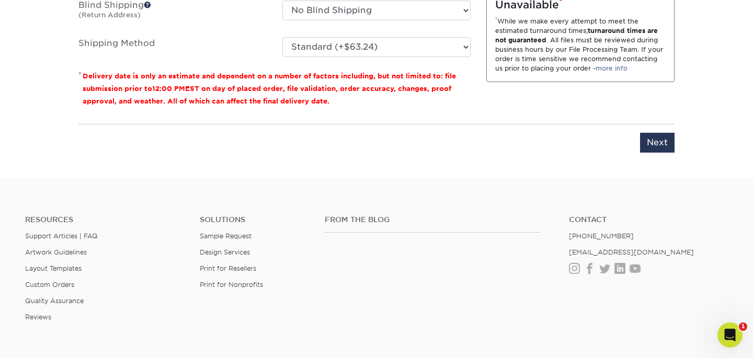
scroll to position [814, 0]
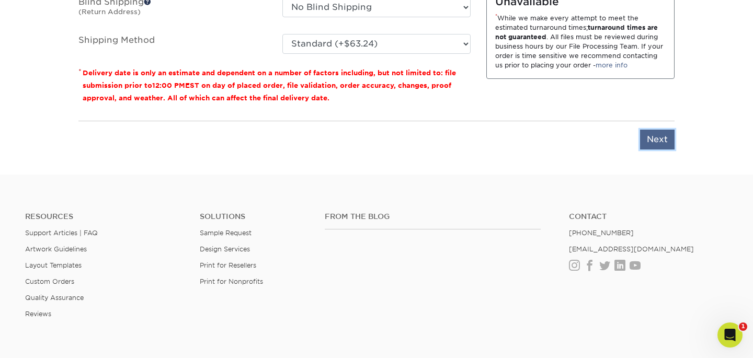
click at [656, 139] on input "Next" at bounding box center [657, 140] width 35 height 20
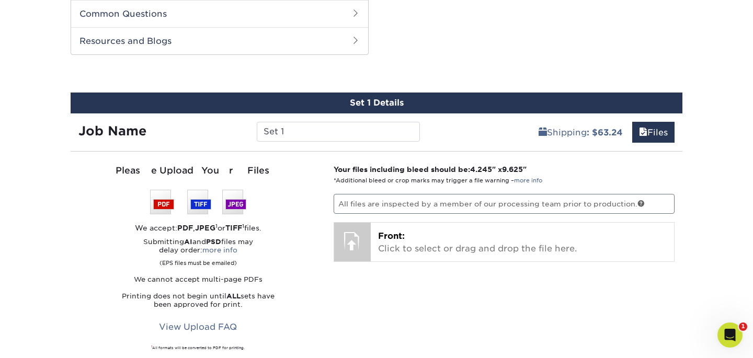
scroll to position [529, 0]
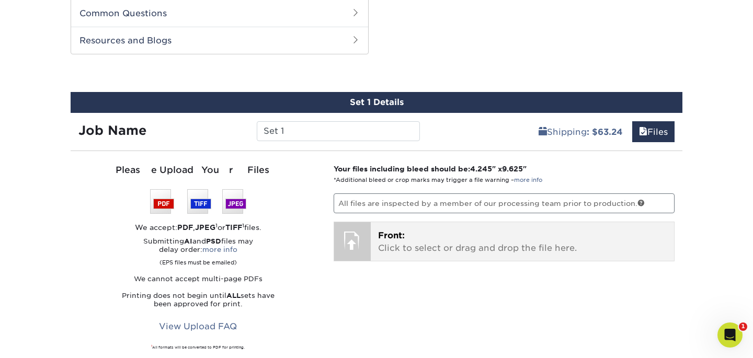
click at [468, 237] on p "Front: Click to select or drag and drop the file here." at bounding box center [522, 242] width 289 height 25
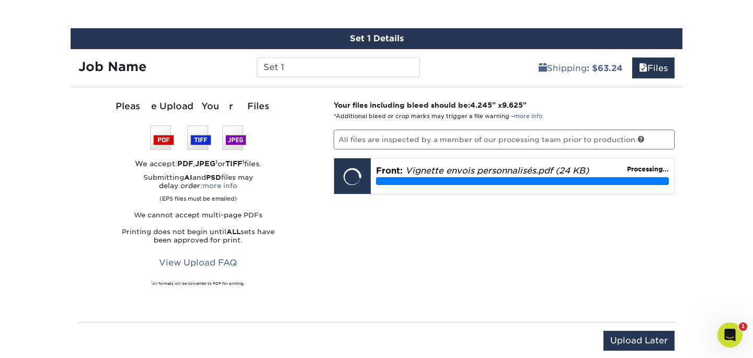
scroll to position [594, 0]
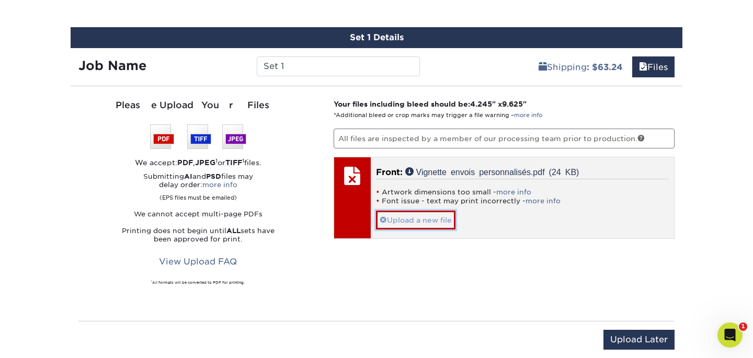
click at [401, 219] on link "Upload a new file" at bounding box center [416, 220] width 80 height 18
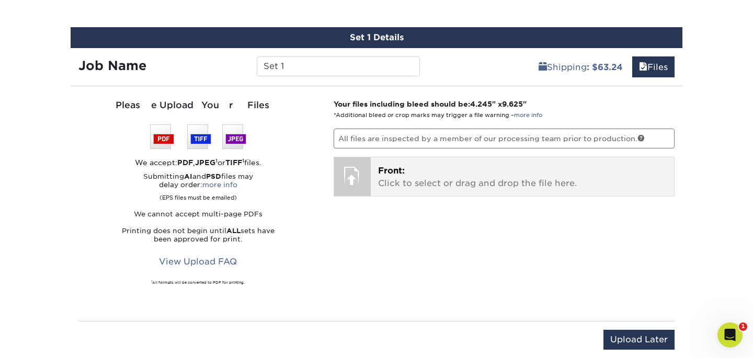
click at [415, 179] on p "Front: Click to select or drag and drop the file here." at bounding box center [522, 177] width 289 height 25
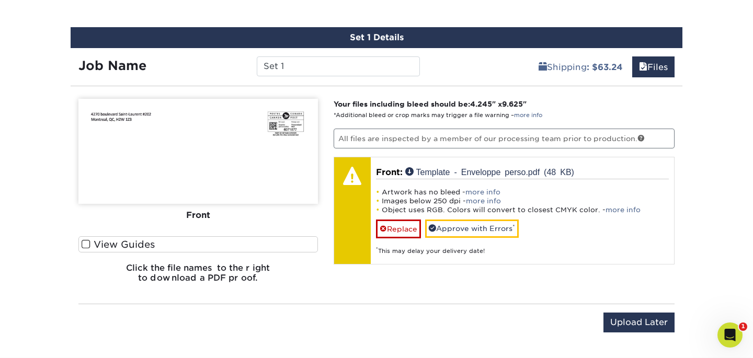
click at [102, 243] on label "View Guides" at bounding box center [198, 244] width 240 height 16
click at [0, 0] on input "View Guides" at bounding box center [0, 0] width 0 height 0
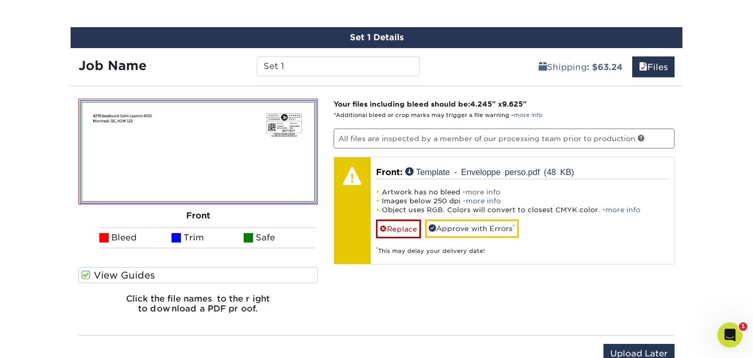
click at [102, 276] on label "View Guides" at bounding box center [198, 275] width 240 height 16
click at [0, 0] on input "View Guides" at bounding box center [0, 0] width 0 height 0
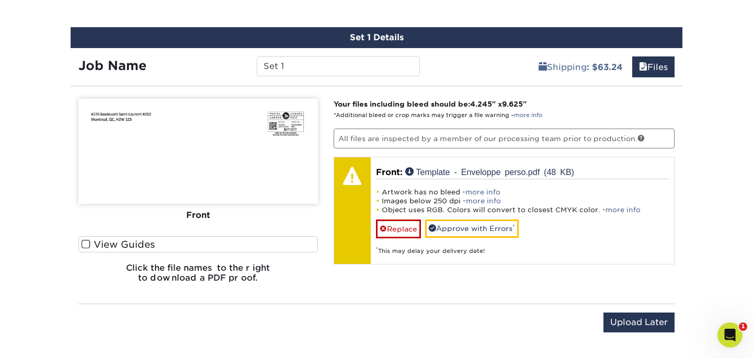
click at [191, 269] on h6 "Click the file names to the right to download a PDF proof." at bounding box center [198, 277] width 240 height 28
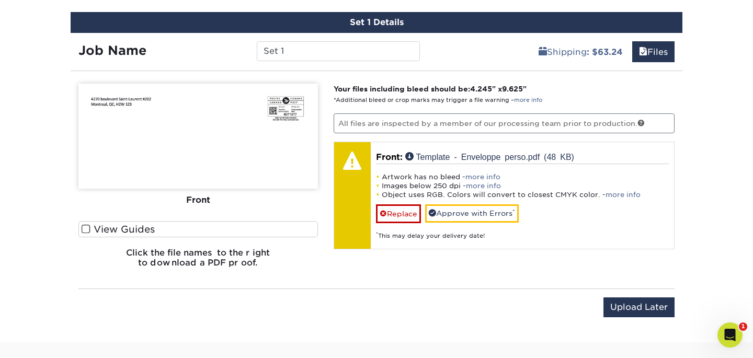
scroll to position [610, 0]
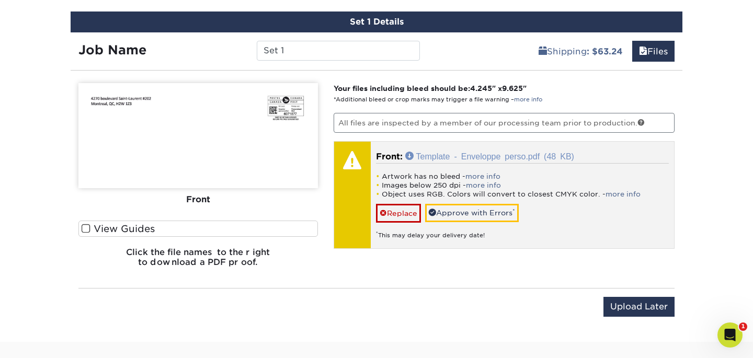
click at [411, 155] on link "Template - Enveloppe perso.pdf (48 KB)" at bounding box center [489, 156] width 169 height 8
click at [479, 177] on link "more info" at bounding box center [483, 177] width 35 height 8
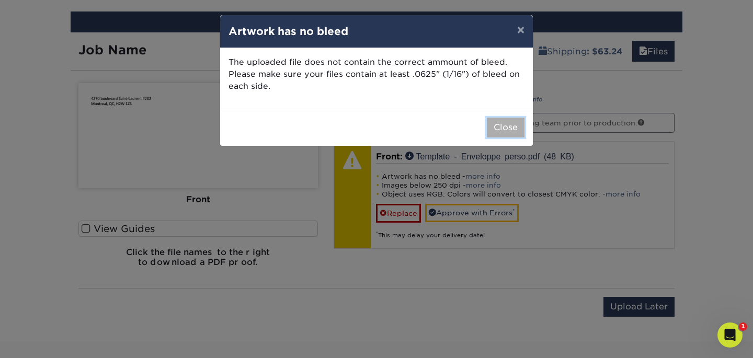
click at [503, 132] on button "Close" at bounding box center [506, 128] width 38 height 20
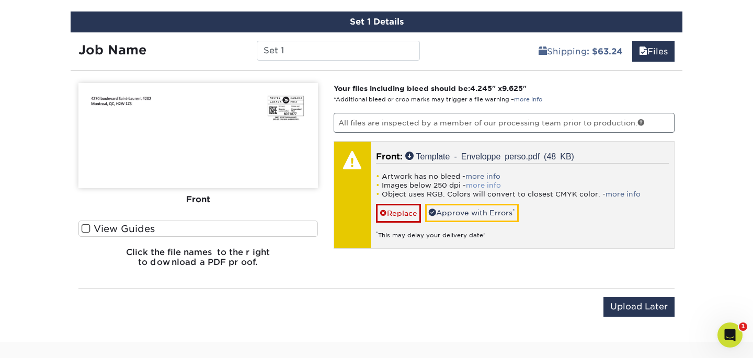
click at [491, 185] on link "more info" at bounding box center [483, 186] width 35 height 8
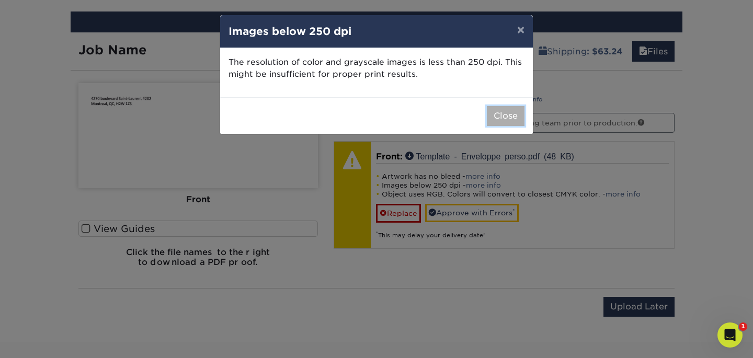
click at [499, 116] on button "Close" at bounding box center [506, 116] width 38 height 20
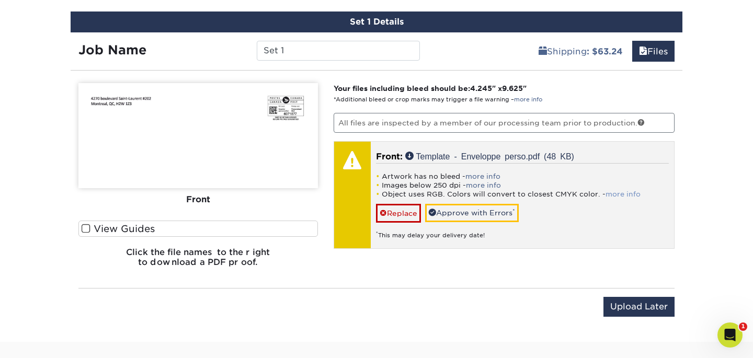
click at [618, 193] on link "more info" at bounding box center [623, 194] width 35 height 8
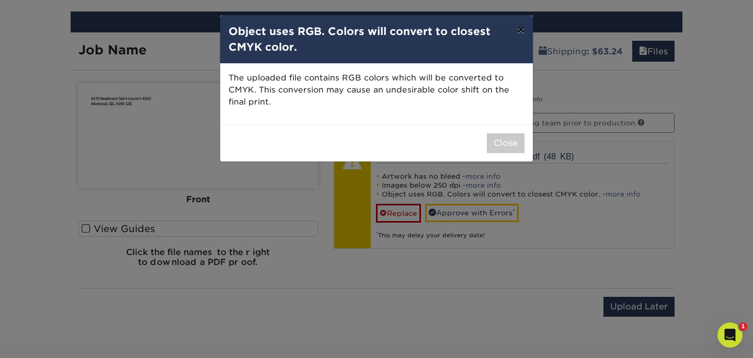
click at [520, 28] on button "×" at bounding box center [521, 29] width 24 height 29
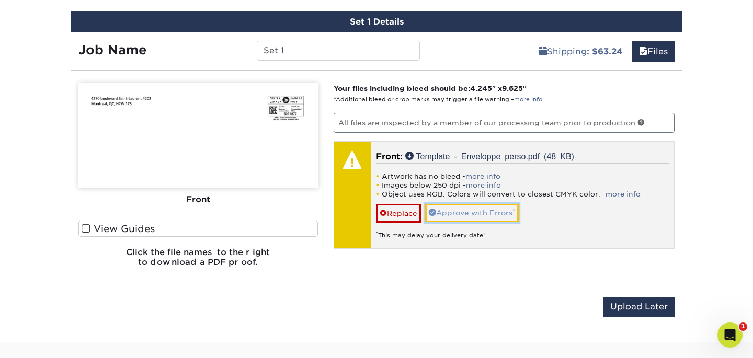
click at [497, 213] on link "Approve with Errors *" at bounding box center [472, 213] width 94 height 18
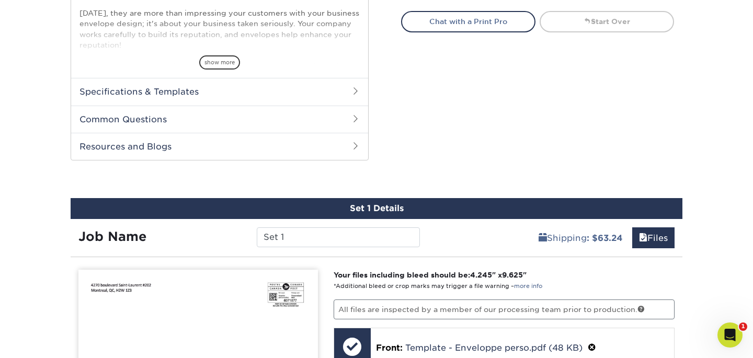
scroll to position [555, 0]
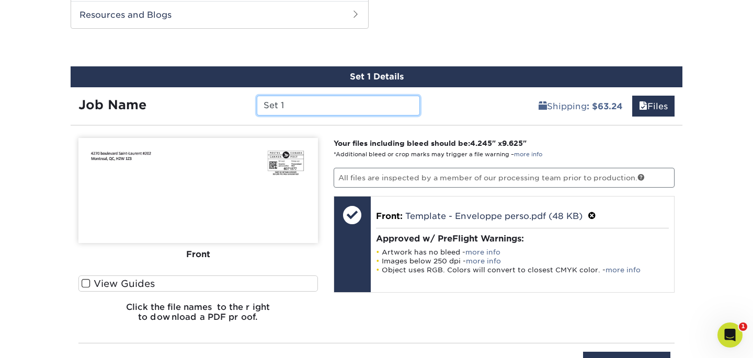
click at [307, 97] on input "Set 1" at bounding box center [338, 106] width 163 height 20
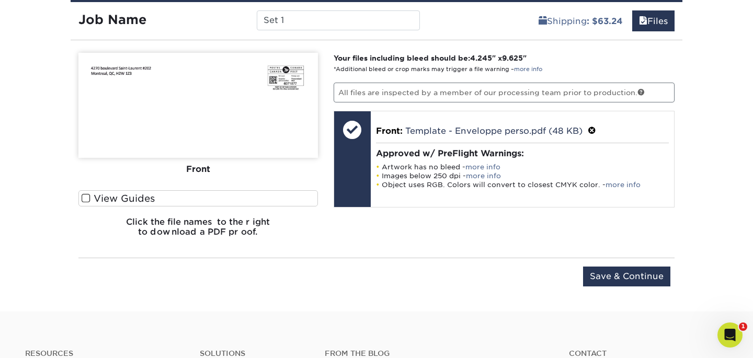
scroll to position [640, 0]
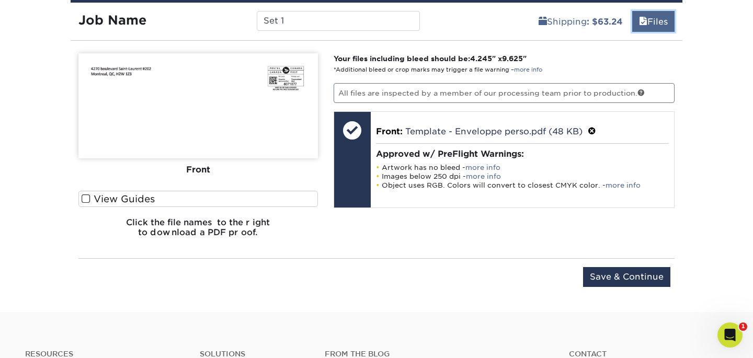
click at [649, 20] on link "Files" at bounding box center [654, 21] width 42 height 21
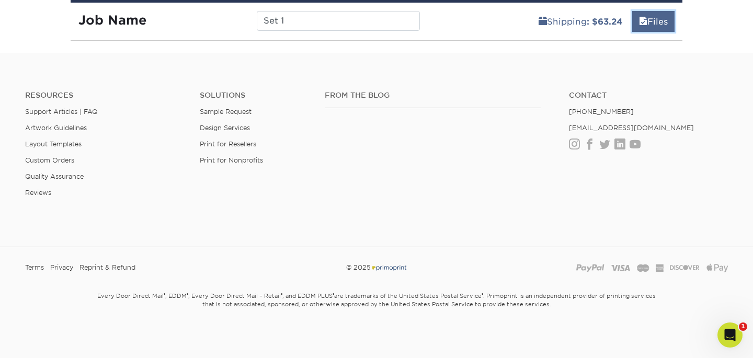
click at [656, 27] on link "Files" at bounding box center [654, 21] width 42 height 21
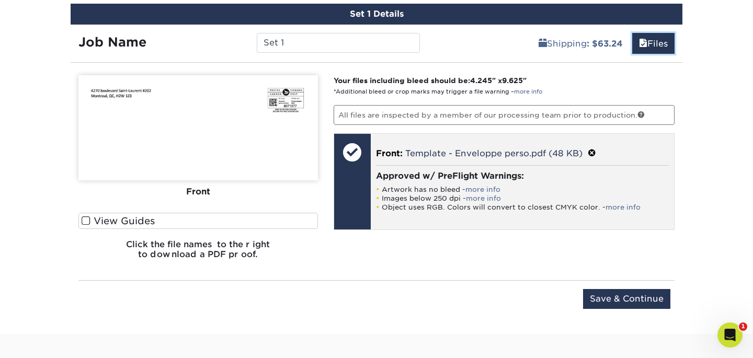
scroll to position [618, 0]
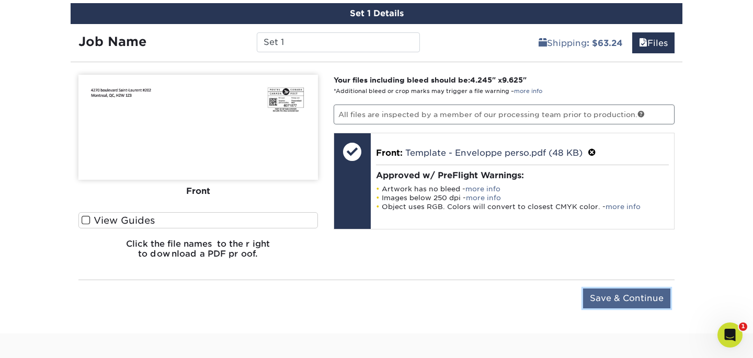
click at [642, 297] on input "Save & Continue" at bounding box center [626, 299] width 87 height 20
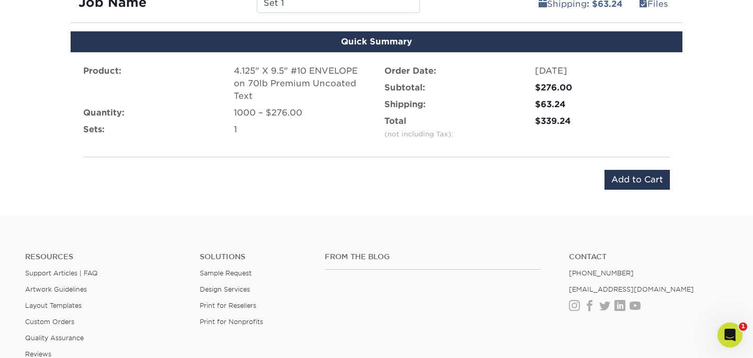
scroll to position [659, 0]
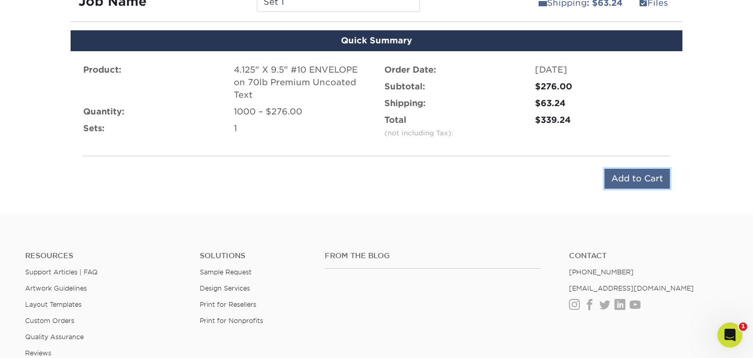
click at [636, 183] on input "Add to Cart" at bounding box center [637, 179] width 65 height 20
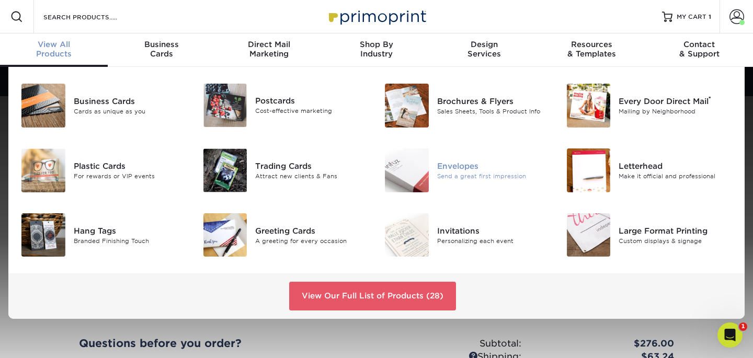
click at [450, 176] on div "Send a great first impression" at bounding box center [494, 176] width 114 height 9
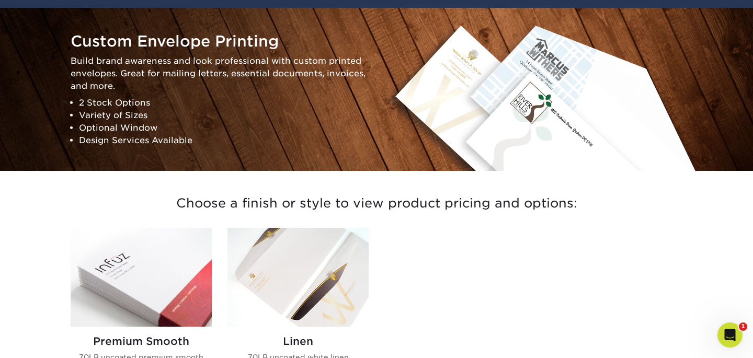
scroll to position [109, 0]
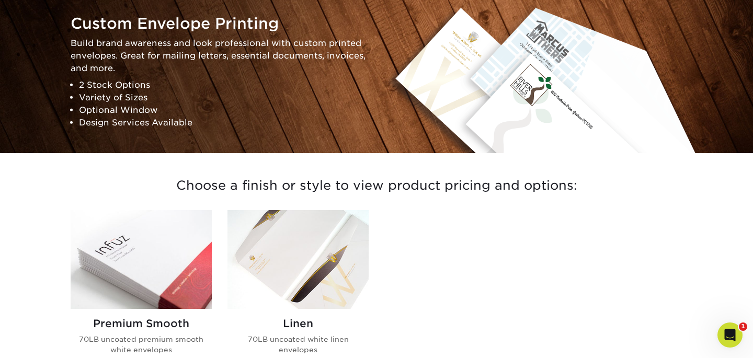
click at [137, 284] on img at bounding box center [141, 259] width 141 height 99
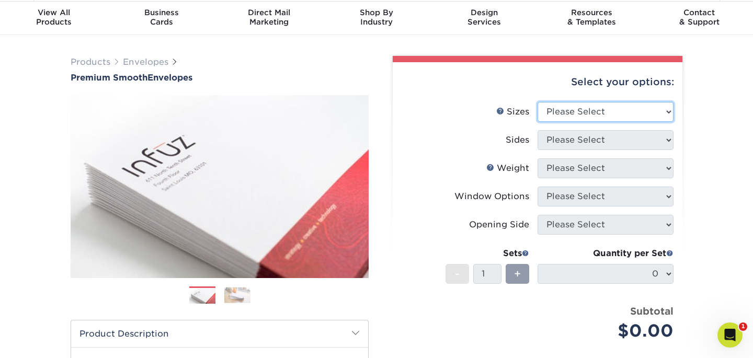
click at [573, 108] on select "Please Select 8.875" x 3.875" 4.125" x 9.5" 5.25" x 7.25" 9" x 12"" at bounding box center [606, 112] width 136 height 20
select select "4.12x9.50"
click at [538, 102] on select "Please Select 8.875" x 3.875" 4.125" x 9.5" 5.25" x 7.25" 9" x 12"" at bounding box center [606, 112] width 136 height 20
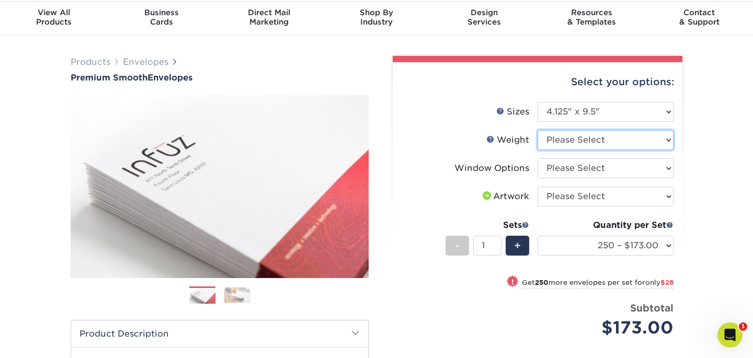
click at [666, 139] on select "Please Select 70LB" at bounding box center [606, 140] width 136 height 20
select select "70LB"
click at [538, 130] on select "Please Select 70LB" at bounding box center [606, 140] width 136 height 20
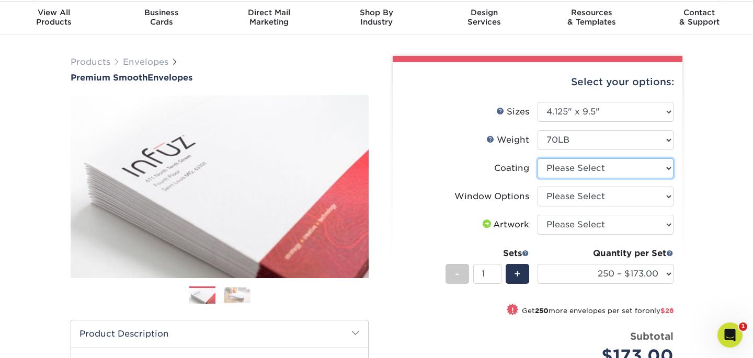
click at [662, 173] on select at bounding box center [606, 169] width 136 height 20
select select "3e7618de-abca-4bda-9f97-8b9129e913d8"
click at [538, 159] on select at bounding box center [606, 169] width 136 height 20
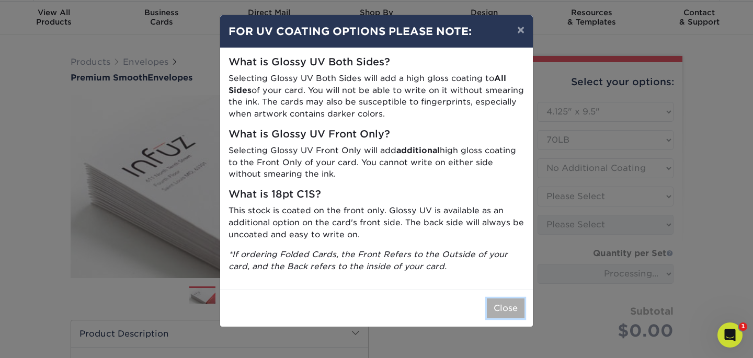
click at [497, 309] on button "Close" at bounding box center [506, 309] width 38 height 20
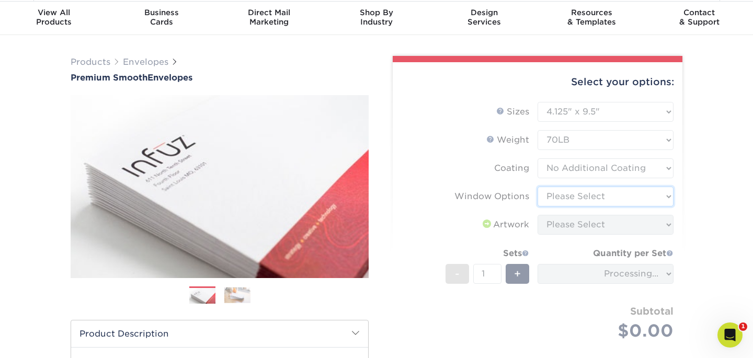
click at [615, 198] on select "Please Select No Window Window (Left Side)" at bounding box center [606, 197] width 136 height 20
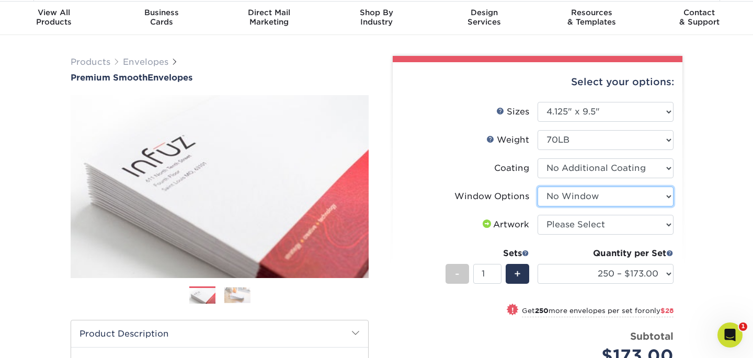
click at [538, 187] on select "Please Select No Window Window (Left Side)" at bounding box center [606, 197] width 136 height 20
click at [656, 196] on select "Please Select No Window Window (Left Side)" at bounding box center [606, 197] width 136 height 20
select select "b86b10cc-c636-4afb-8a99-5a4de9e47610"
click at [538, 187] on select "Please Select No Window Window (Left Side)" at bounding box center [606, 197] width 136 height 20
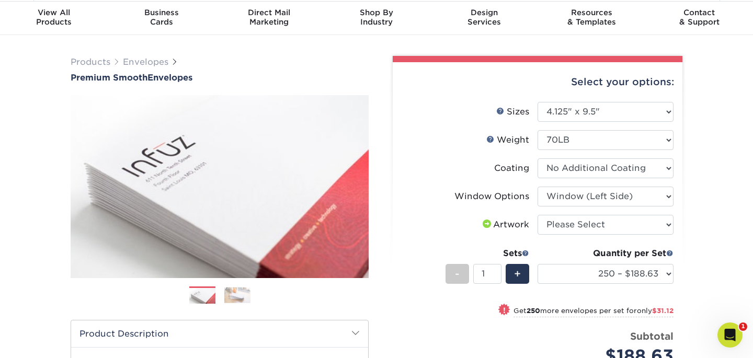
click at [711, 199] on div "Products Envelopes Premium Smooth Envelopes Previous Next / /" at bounding box center [376, 314] width 753 height 559
click at [652, 216] on select "Please Select I will upload files I need a design - $50" at bounding box center [606, 225] width 136 height 20
select select "upload"
click at [538, 215] on select "Please Select I will upload files I need a design - $50" at bounding box center [606, 225] width 136 height 20
click at [717, 200] on div "Products Envelopes Premium Smooth Envelopes Previous Next / /" at bounding box center [376, 314] width 753 height 559
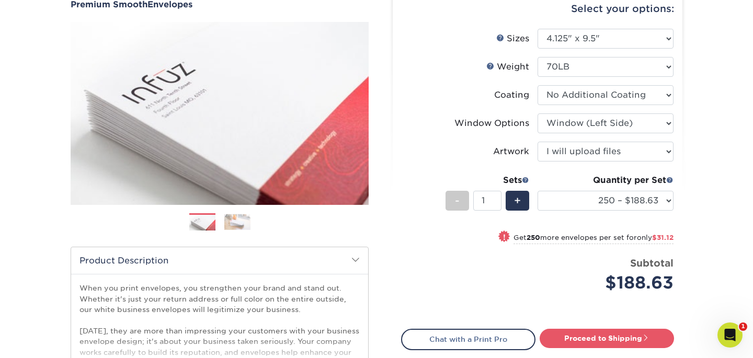
scroll to position [114, 0]
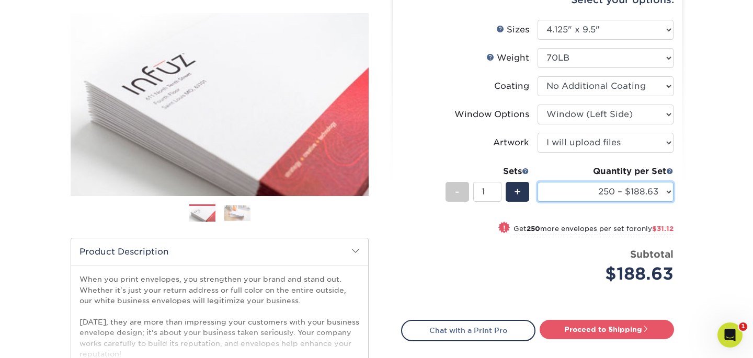
click at [662, 197] on select "250 – $188.63 500 – $219.75 1000 – $276.00 2500 – $431.75 5000 – $641.00 10000 …" at bounding box center [606, 192] width 136 height 20
select select "5000 – $641.00"
click at [538, 182] on select "250 – $188.63 500 – $219.75 1000 – $276.00 2500 – $431.75 5000 – $641.00 10000 …" at bounding box center [606, 192] width 136 height 20
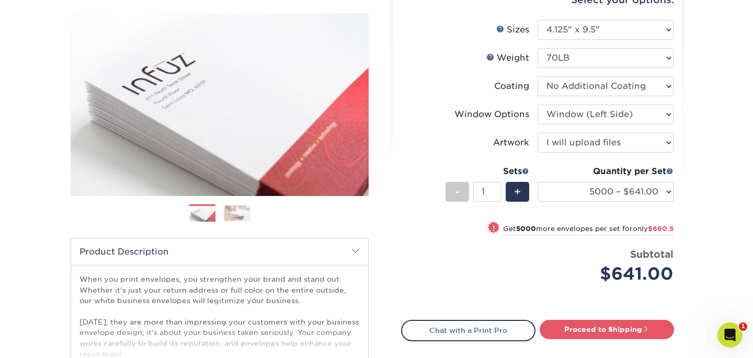
click at [704, 195] on div "Products Envelopes Premium Smooth Envelopes Previous Next / /" at bounding box center [376, 232] width 753 height 559
click at [657, 202] on div "Quantity per Set 250 – $188.63 500 – $219.75 1000 – $276.00 2500 – $431.75 5000…" at bounding box center [606, 189] width 136 height 49
click at [656, 190] on select "250 – $188.63 500 – $219.75 1000 – $276.00 2500 – $431.75 5000 – $641.00 10000 …" at bounding box center [606, 192] width 136 height 20
